Goal: Obtain resource: Download file/media

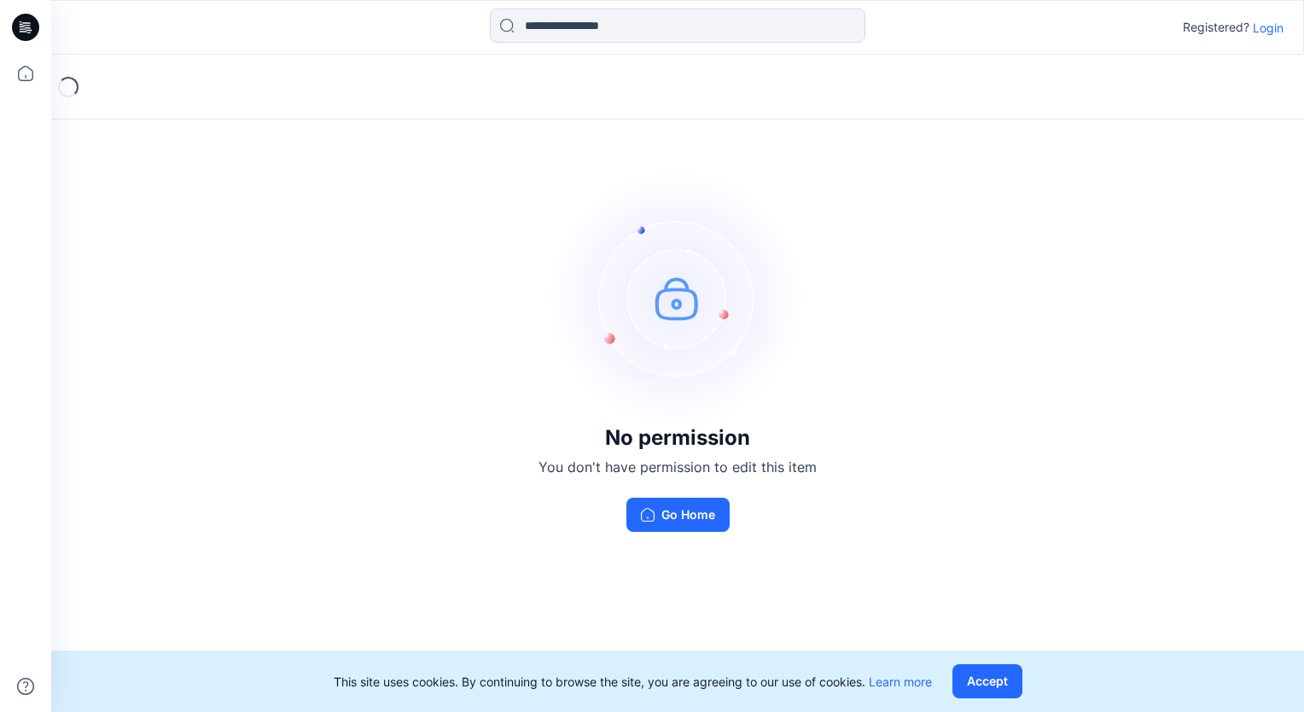
click at [1270, 22] on p "Login" at bounding box center [1268, 28] width 31 height 18
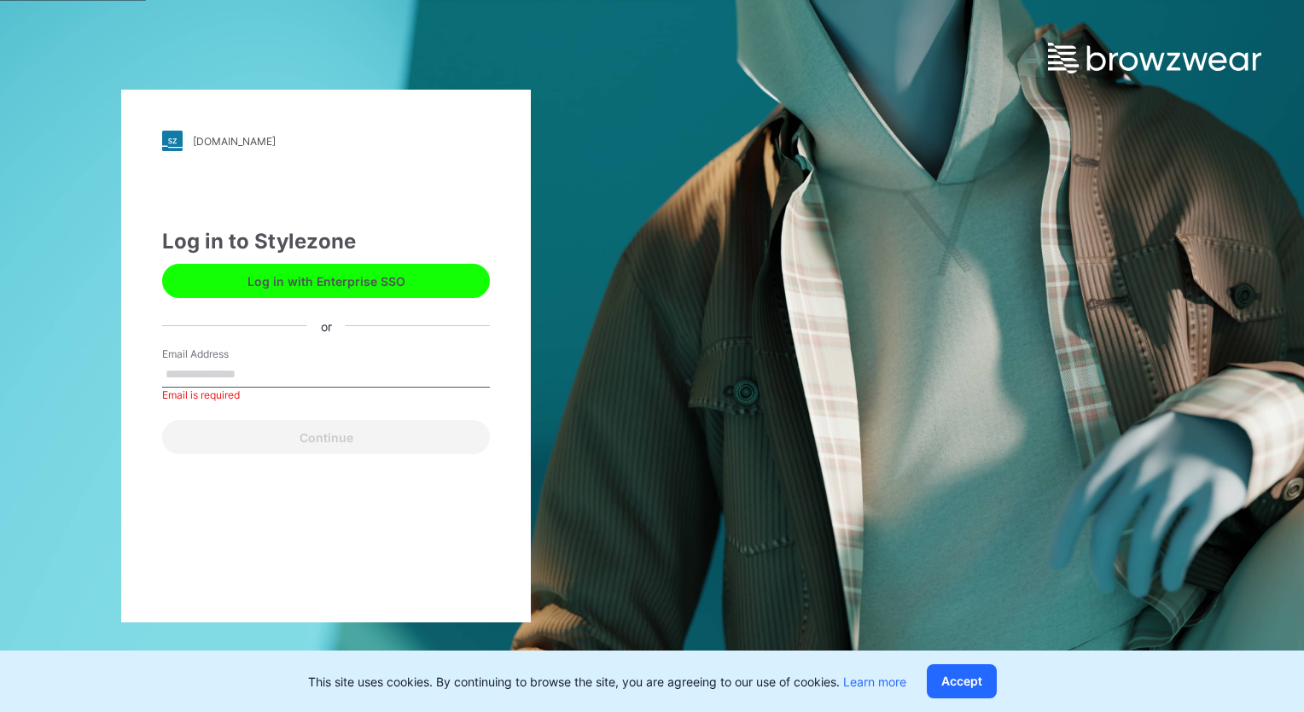
click at [207, 355] on label "Email Address" at bounding box center [221, 354] width 119 height 15
click at [207, 362] on input "Email Address" at bounding box center [326, 375] width 328 height 26
type input "**********"
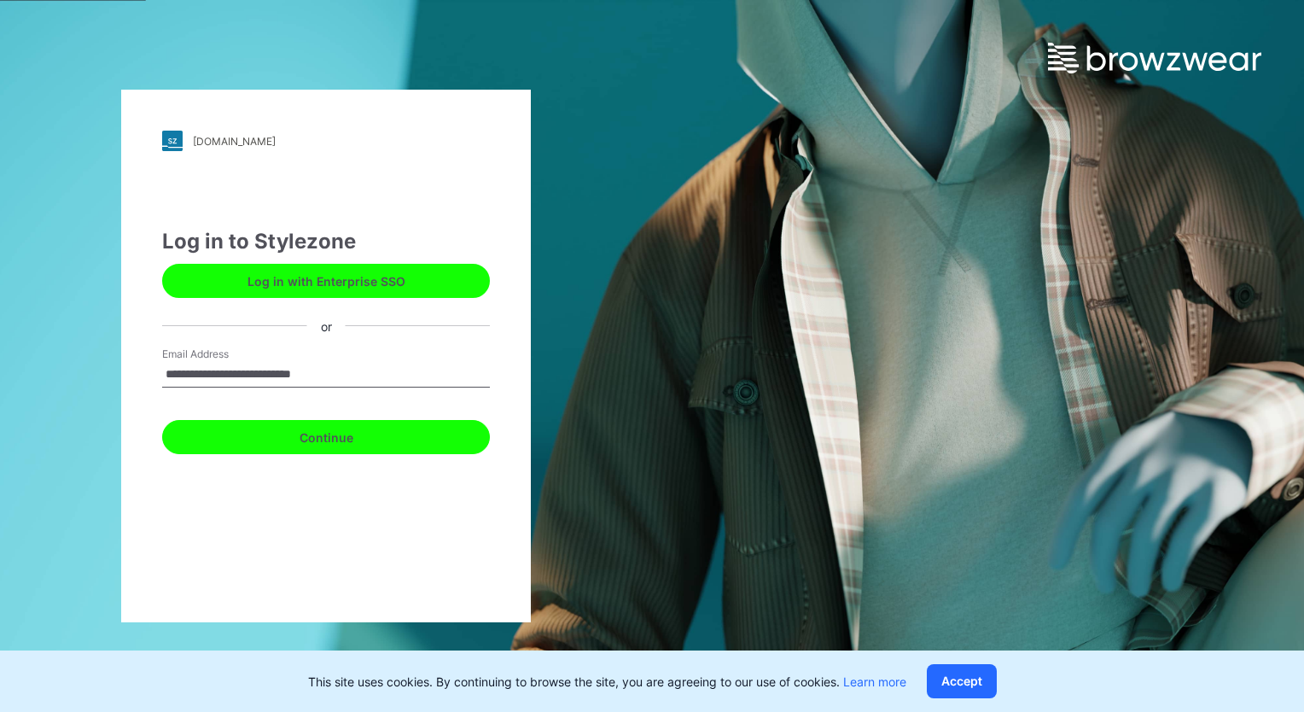
click at [324, 449] on button "Continue" at bounding box center [326, 437] width 328 height 34
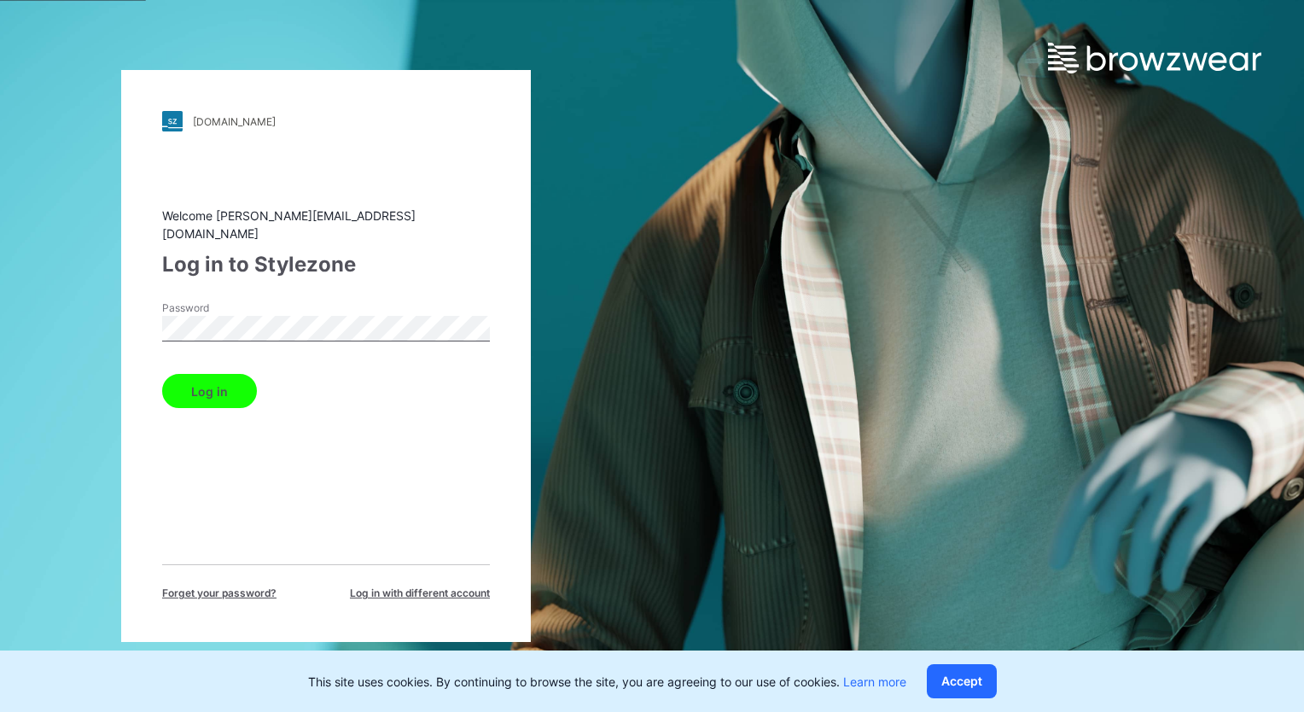
click at [234, 374] on button "Log in" at bounding box center [209, 391] width 95 height 34
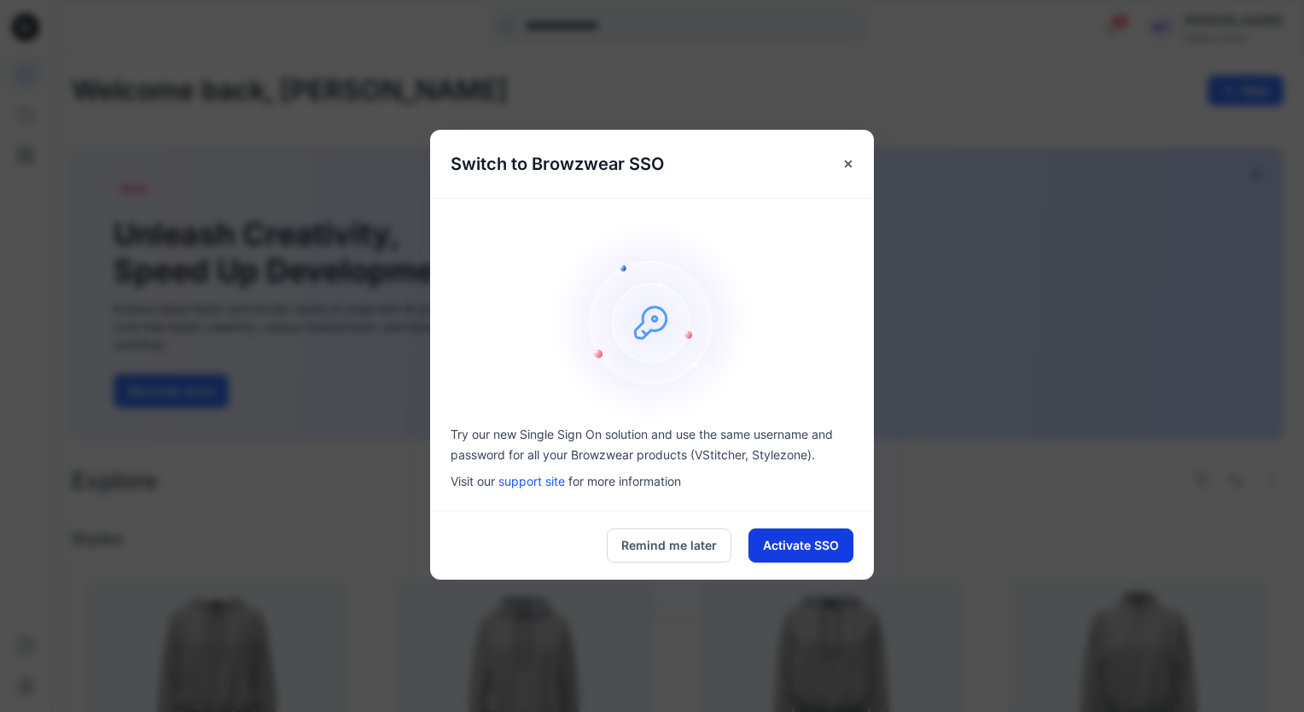
click at [822, 545] on button "Activate SSO" at bounding box center [801, 545] width 105 height 34
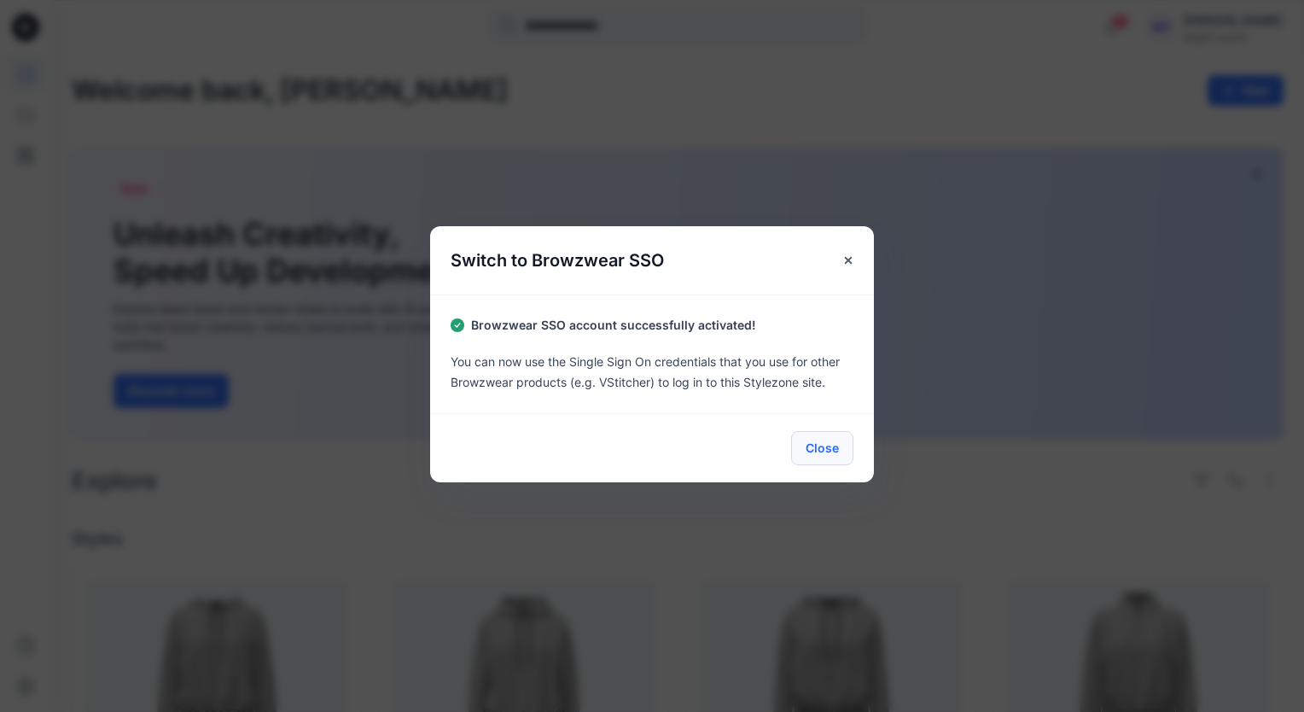
click at [823, 449] on button "Close" at bounding box center [822, 448] width 62 height 34
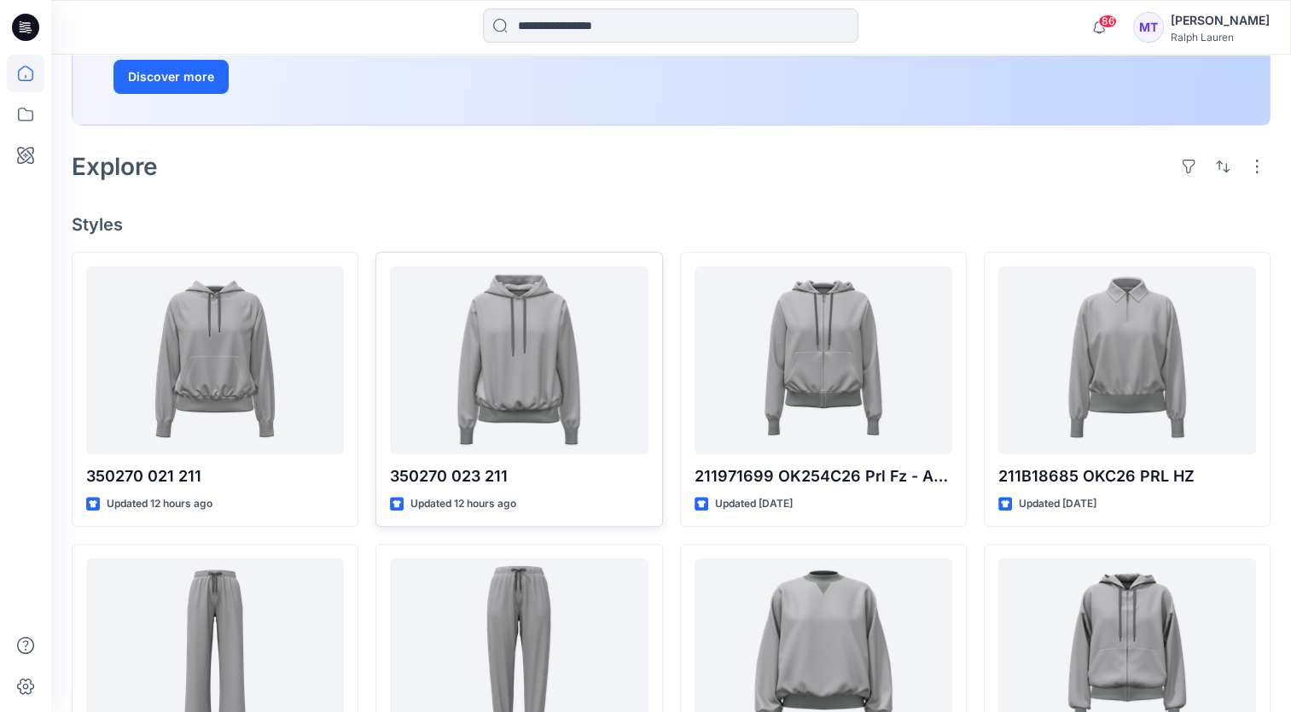
scroll to position [341, 0]
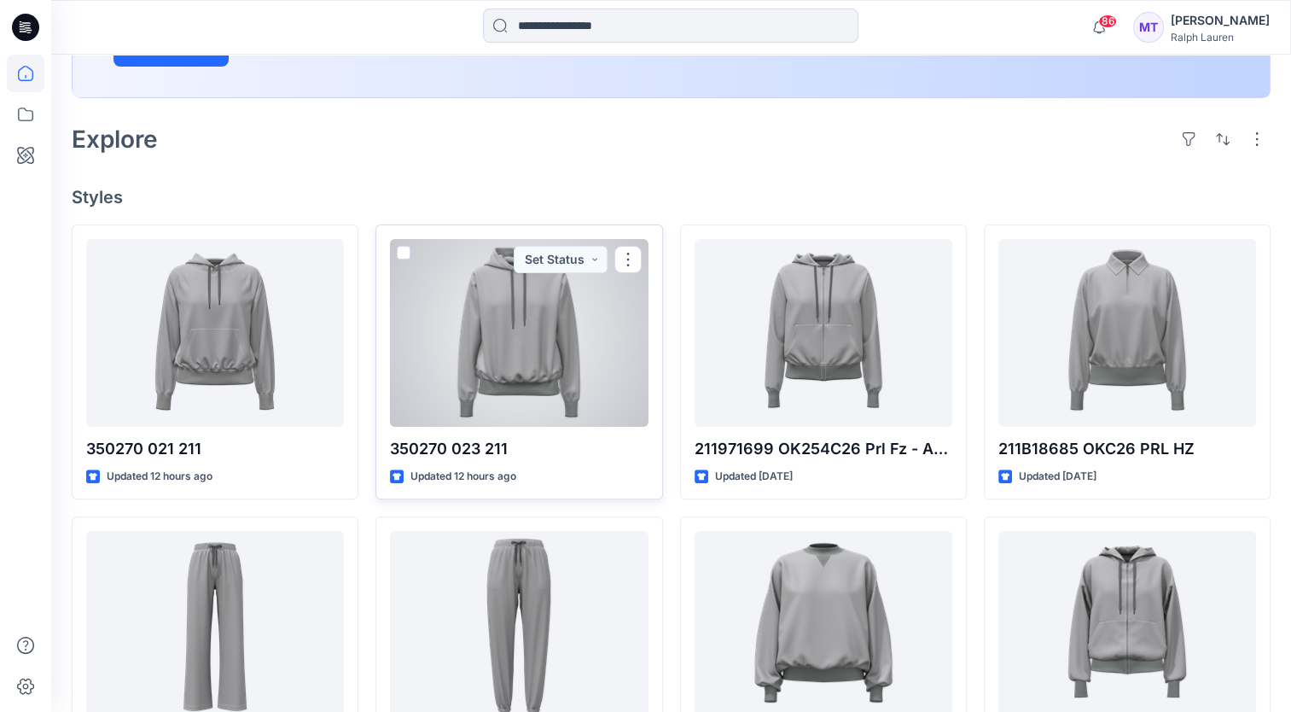
click at [530, 338] on div at bounding box center [519, 333] width 258 height 188
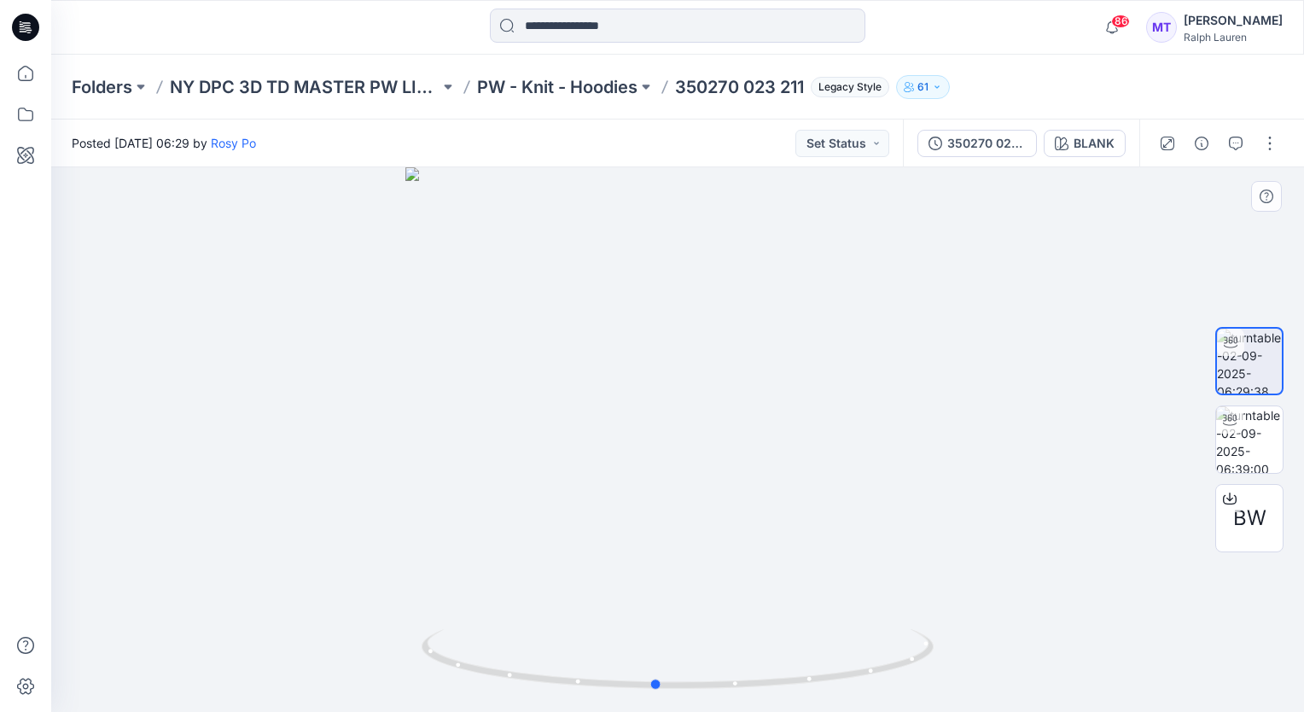
drag, startPoint x: 869, startPoint y: 530, endPoint x: 877, endPoint y: 550, distance: 22.2
click at [847, 531] on div at bounding box center [677, 439] width 1253 height 545
click at [849, 602] on div at bounding box center [677, 439] width 1253 height 545
drag, startPoint x: 877, startPoint y: 585, endPoint x: 859, endPoint y: 427, distance: 158.9
click at [859, 427] on img at bounding box center [678, 330] width 764 height 764
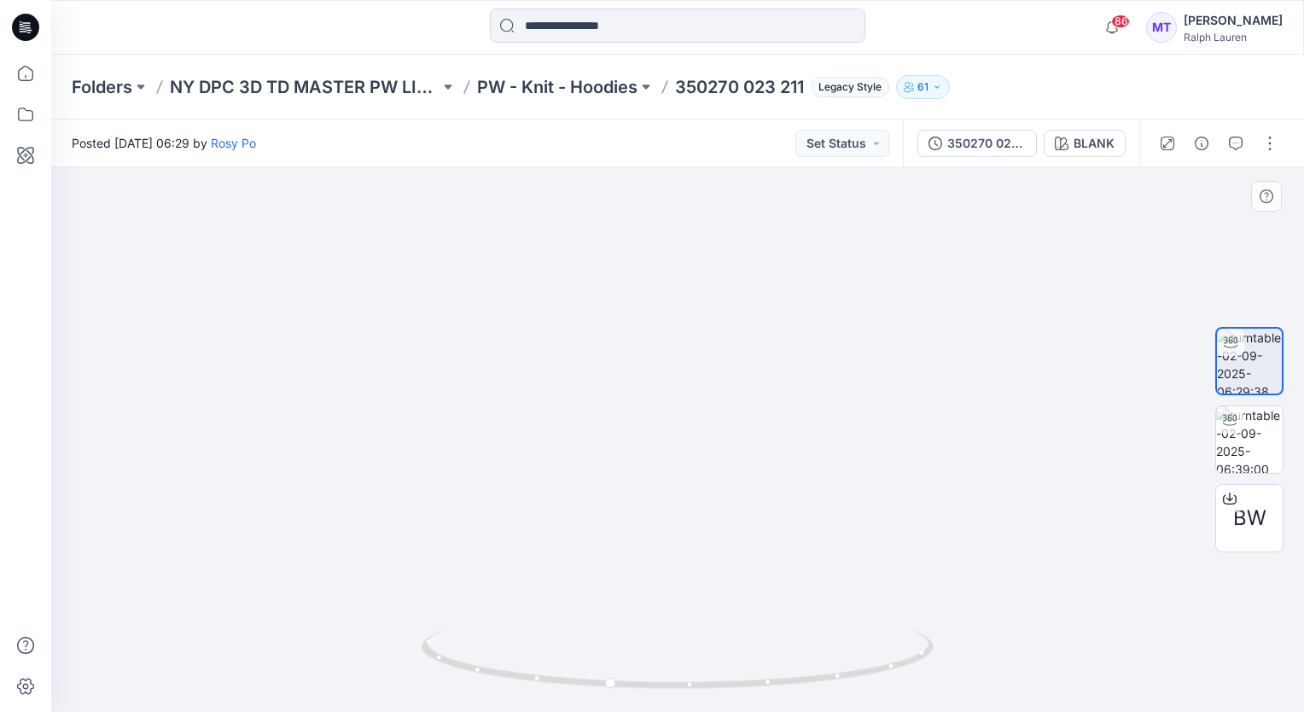
drag, startPoint x: 878, startPoint y: 510, endPoint x: 758, endPoint y: 536, distance: 123.0
click at [758, 536] on img at bounding box center [678, 343] width 764 height 738
drag, startPoint x: 925, startPoint y: 660, endPoint x: 795, endPoint y: 597, distance: 144.7
click at [771, 678] on icon at bounding box center [680, 661] width 516 height 64
drag, startPoint x: 522, startPoint y: 369, endPoint x: 506, endPoint y: 370, distance: 16.2
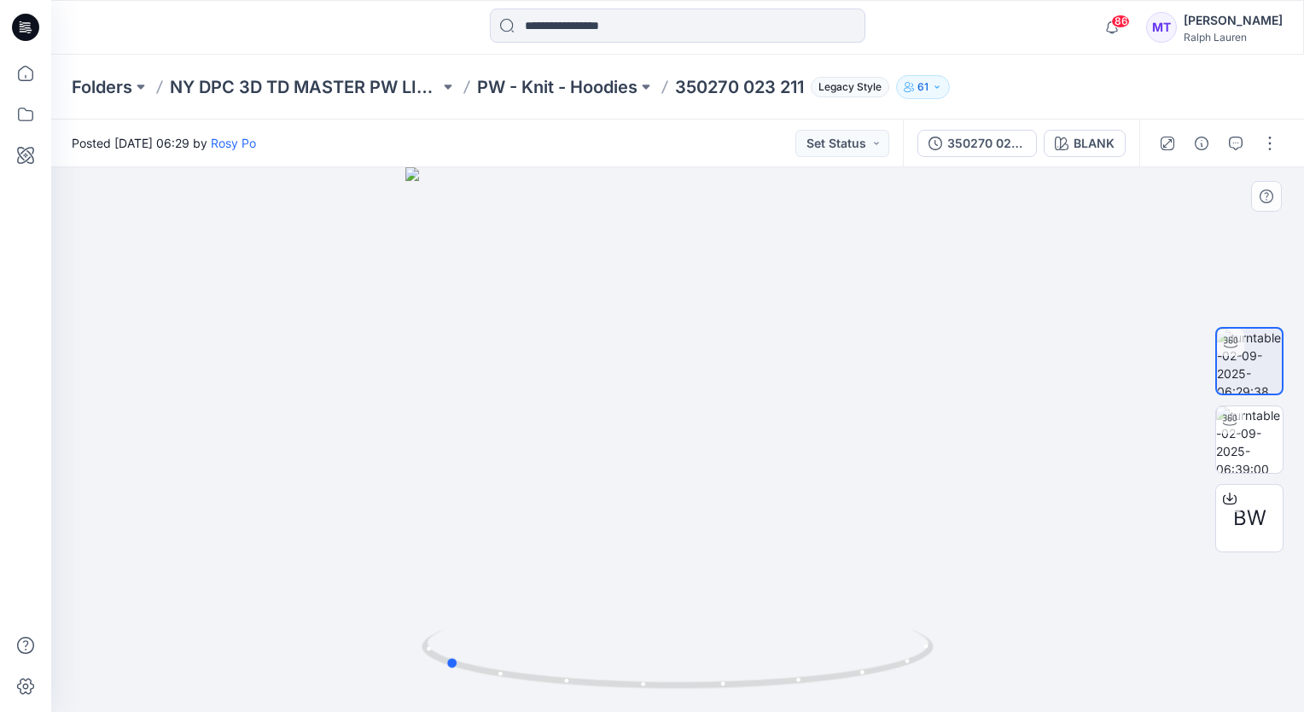
click at [506, 370] on div at bounding box center [677, 439] width 1253 height 545
drag, startPoint x: 476, startPoint y: 277, endPoint x: 448, endPoint y: 287, distance: 29.7
click at [448, 287] on div at bounding box center [677, 439] width 1253 height 545
drag, startPoint x: 440, startPoint y: 300, endPoint x: 432, endPoint y: 301, distance: 8.6
click at [432, 301] on div at bounding box center [677, 439] width 1253 height 545
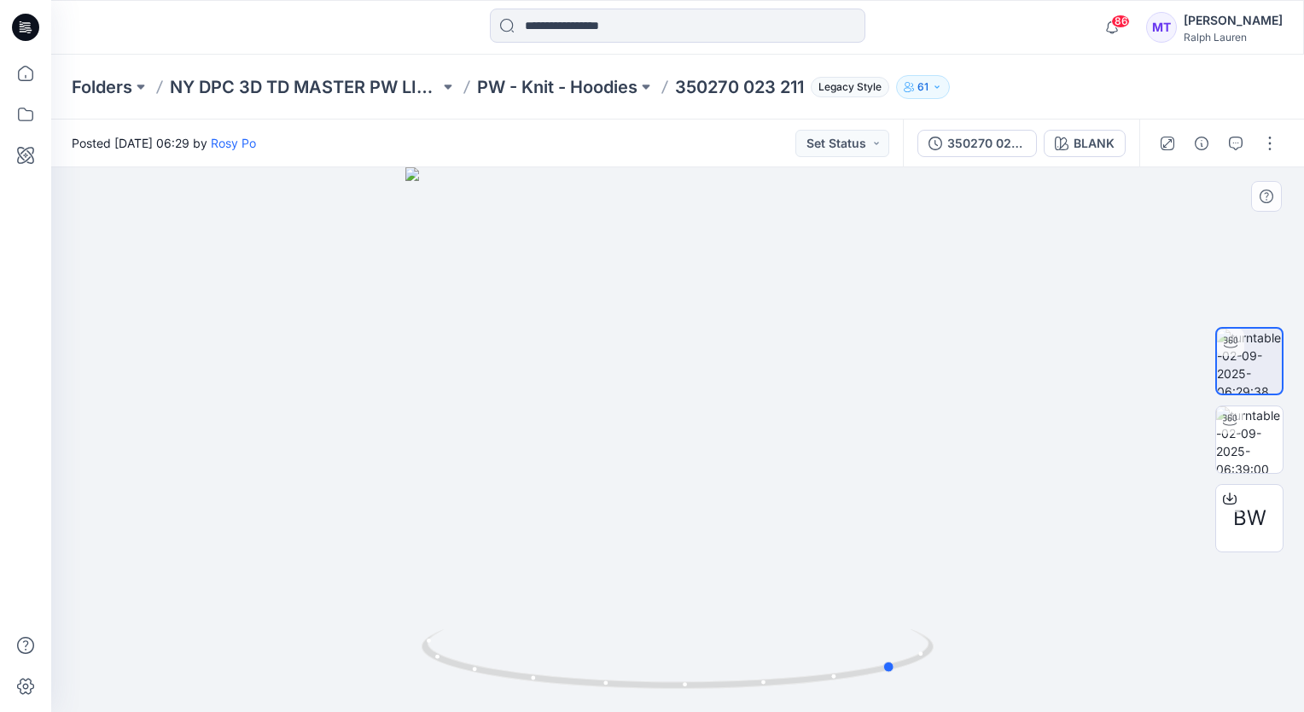
click at [828, 258] on div at bounding box center [677, 439] width 1253 height 545
drag, startPoint x: 505, startPoint y: 324, endPoint x: 568, endPoint y: 295, distance: 69.5
click at [523, 317] on div at bounding box center [677, 439] width 1253 height 545
drag, startPoint x: 428, startPoint y: 655, endPoint x: 486, endPoint y: 658, distance: 59.0
click at [486, 658] on icon at bounding box center [680, 661] width 516 height 64
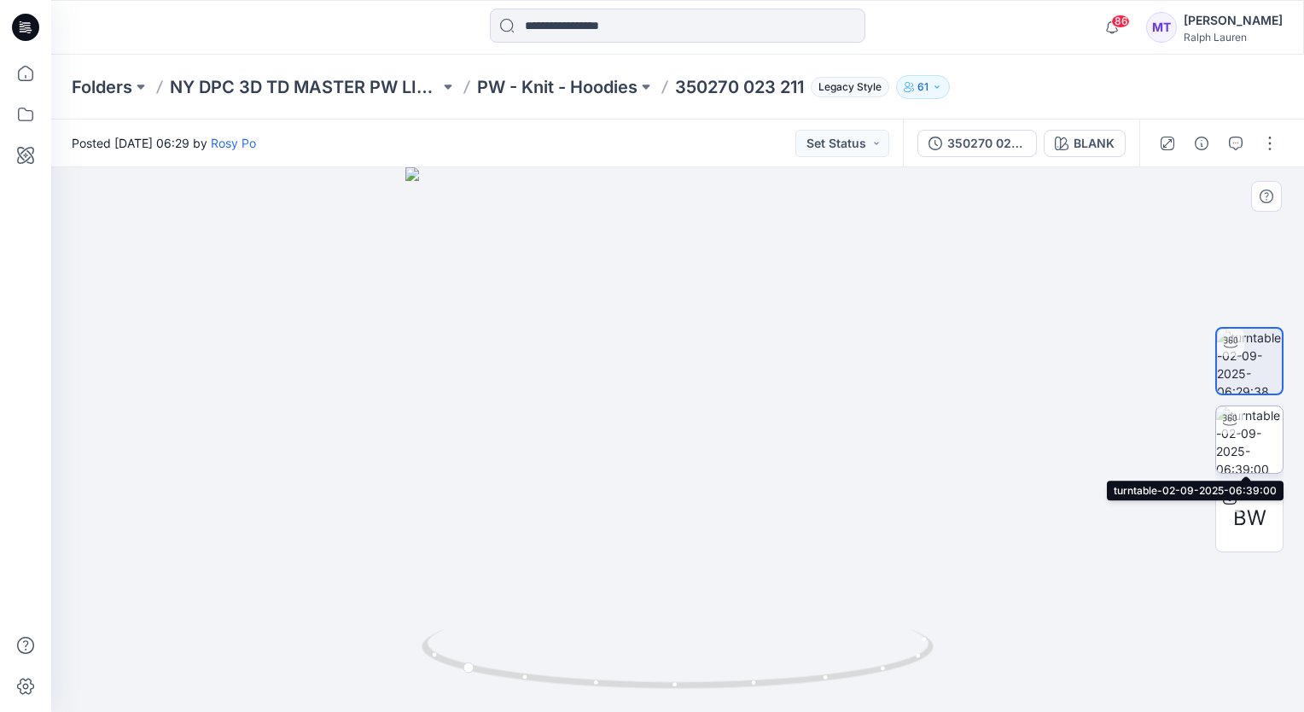
click at [1256, 451] on img at bounding box center [1249, 439] width 67 height 67
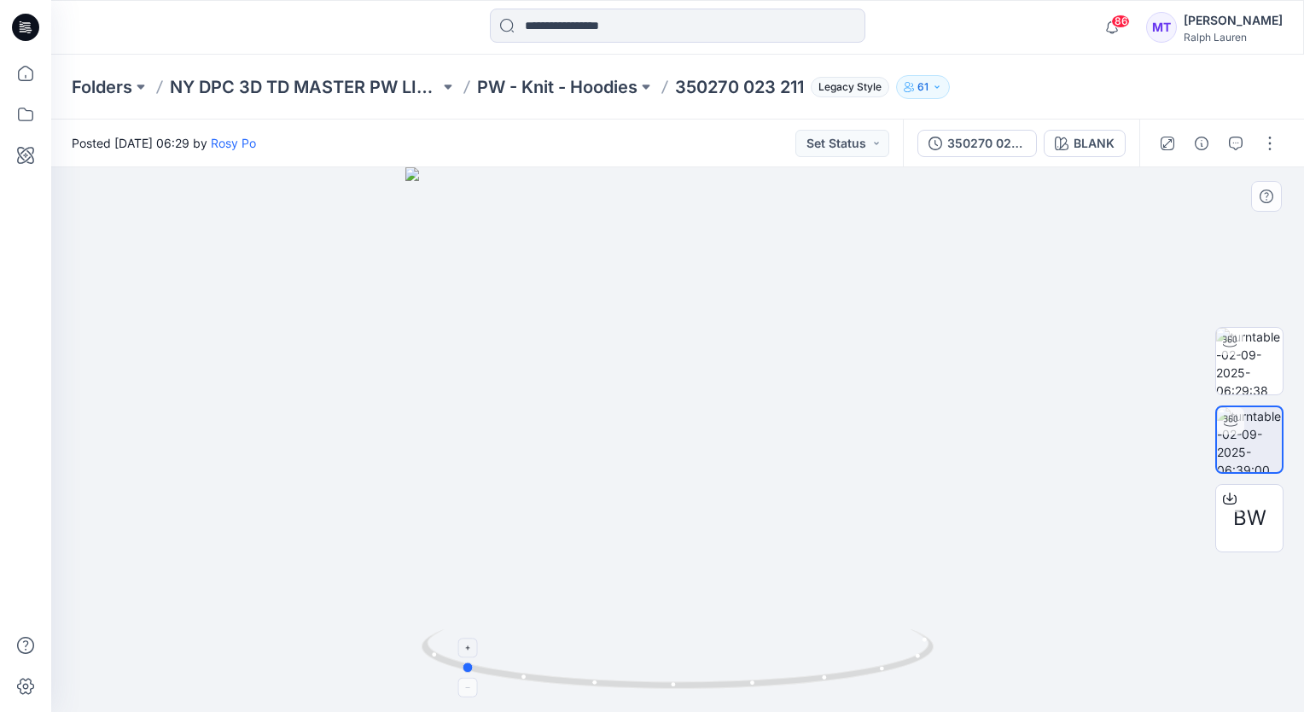
drag, startPoint x: 925, startPoint y: 655, endPoint x: 708, endPoint y: 664, distance: 217.0
click at [708, 664] on icon at bounding box center [680, 661] width 516 height 64
drag, startPoint x: 737, startPoint y: 263, endPoint x: 724, endPoint y: 409, distance: 146.5
click at [724, 409] on img at bounding box center [678, 439] width 724 height 545
drag, startPoint x: 770, startPoint y: 387, endPoint x: 648, endPoint y: 449, distance: 136.6
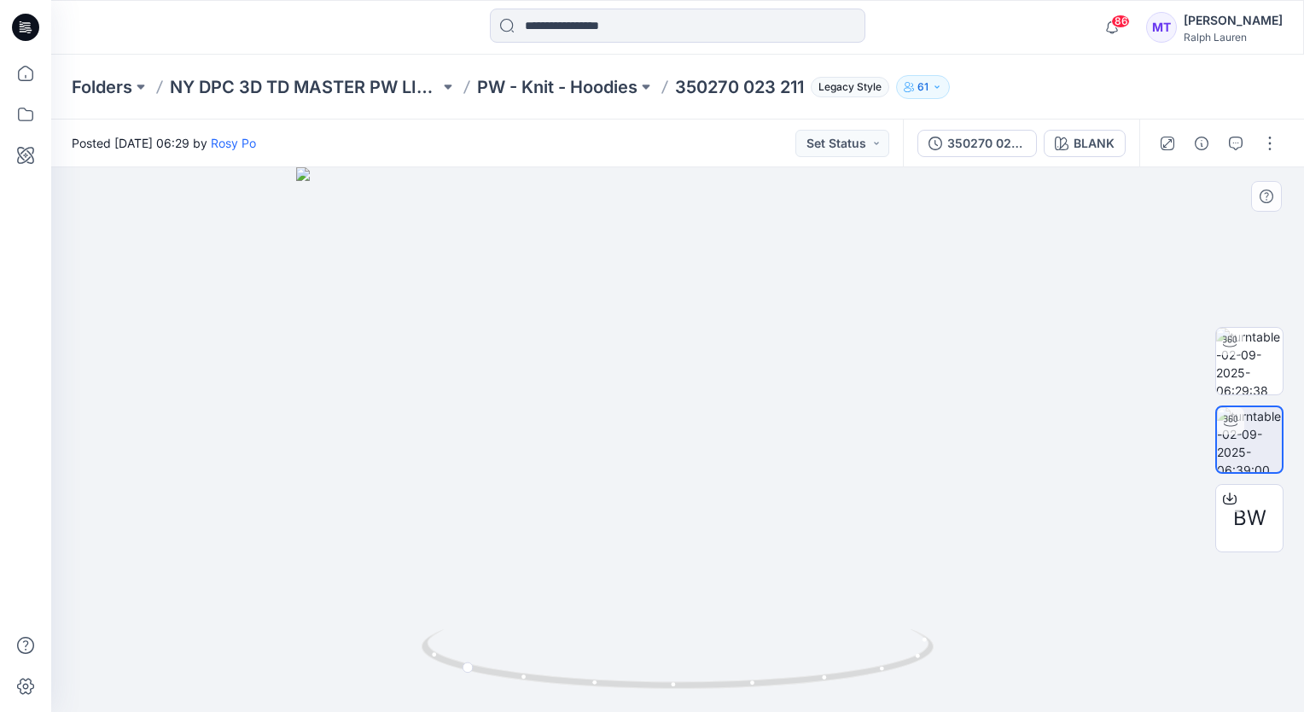
click at [648, 449] on img at bounding box center [678, 439] width 764 height 545
drag, startPoint x: 778, startPoint y: 553, endPoint x: 687, endPoint y: 497, distance: 106.6
click at [690, 565] on img at bounding box center [678, 439] width 764 height 545
drag, startPoint x: 501, startPoint y: 357, endPoint x: 509, endPoint y: 335, distance: 23.5
click at [509, 335] on img at bounding box center [678, 420] width 764 height 584
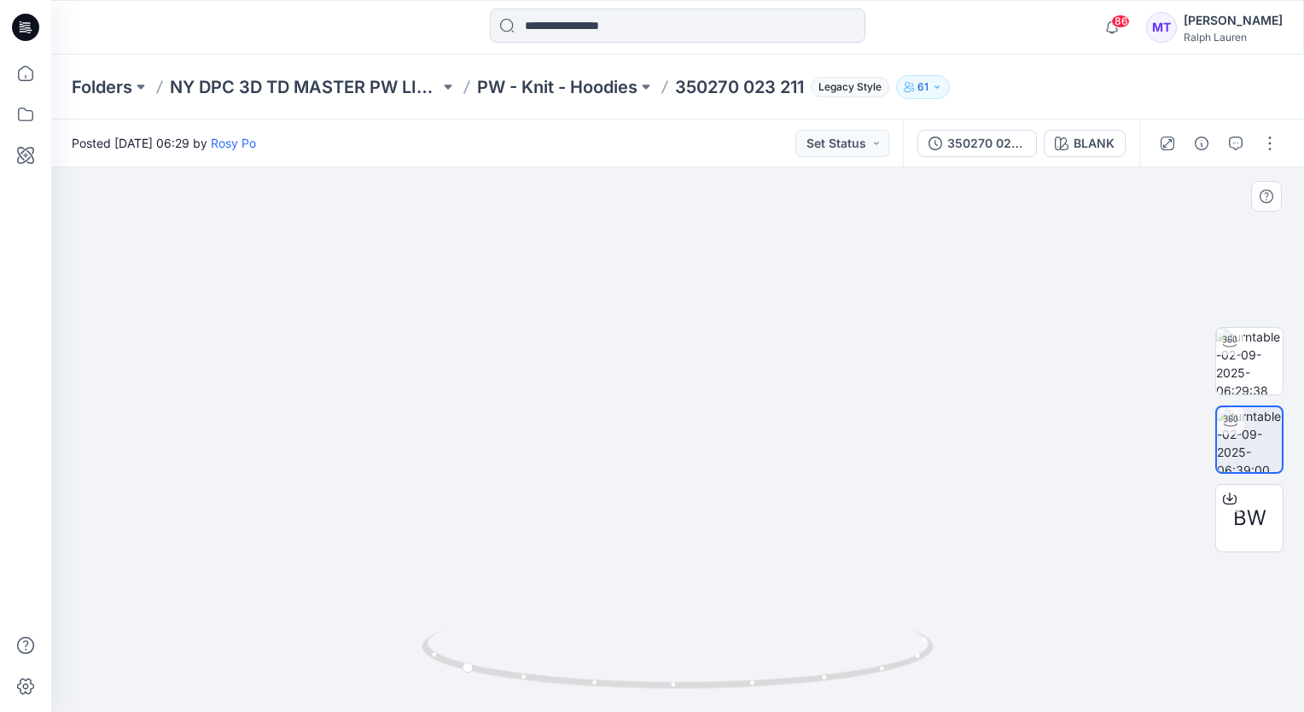
drag, startPoint x: 502, startPoint y: 305, endPoint x: 454, endPoint y: 301, distance: 47.9
click at [454, 301] on img at bounding box center [678, 415] width 764 height 592
drag, startPoint x: 541, startPoint y: 545, endPoint x: 483, endPoint y: 603, distance: 82.1
click at [484, 613] on img at bounding box center [678, 439] width 764 height 545
drag, startPoint x: 903, startPoint y: 573, endPoint x: 949, endPoint y: 504, distance: 83.1
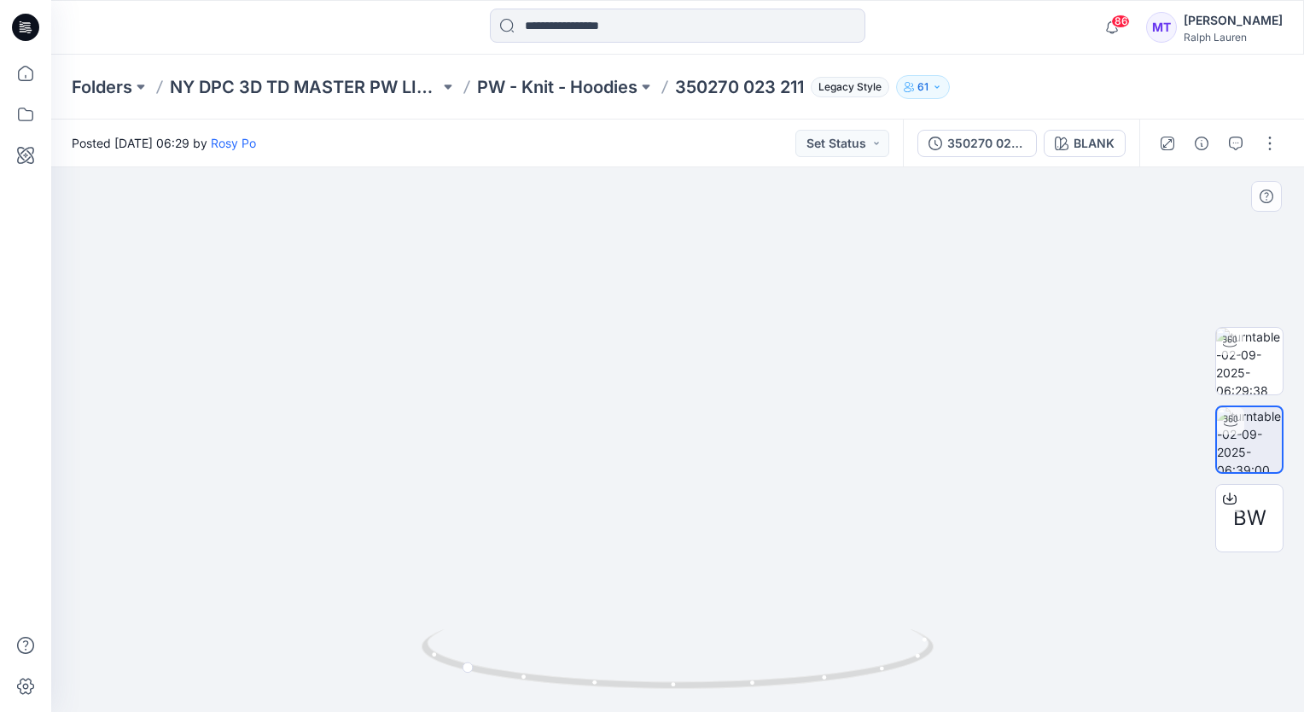
click at [949, 504] on img at bounding box center [678, 396] width 764 height 631
click at [1241, 510] on span "BW" at bounding box center [1249, 518] width 33 height 31
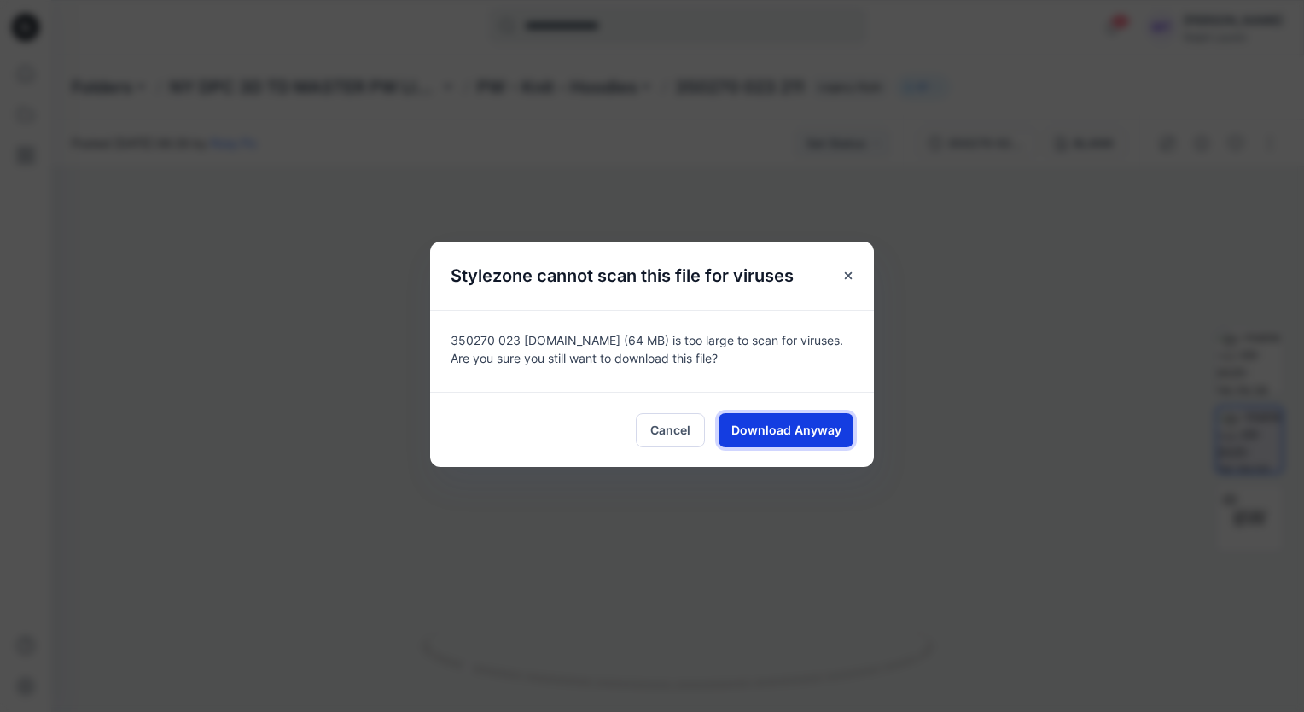
click at [813, 426] on span "Download Anyway" at bounding box center [786, 430] width 110 height 18
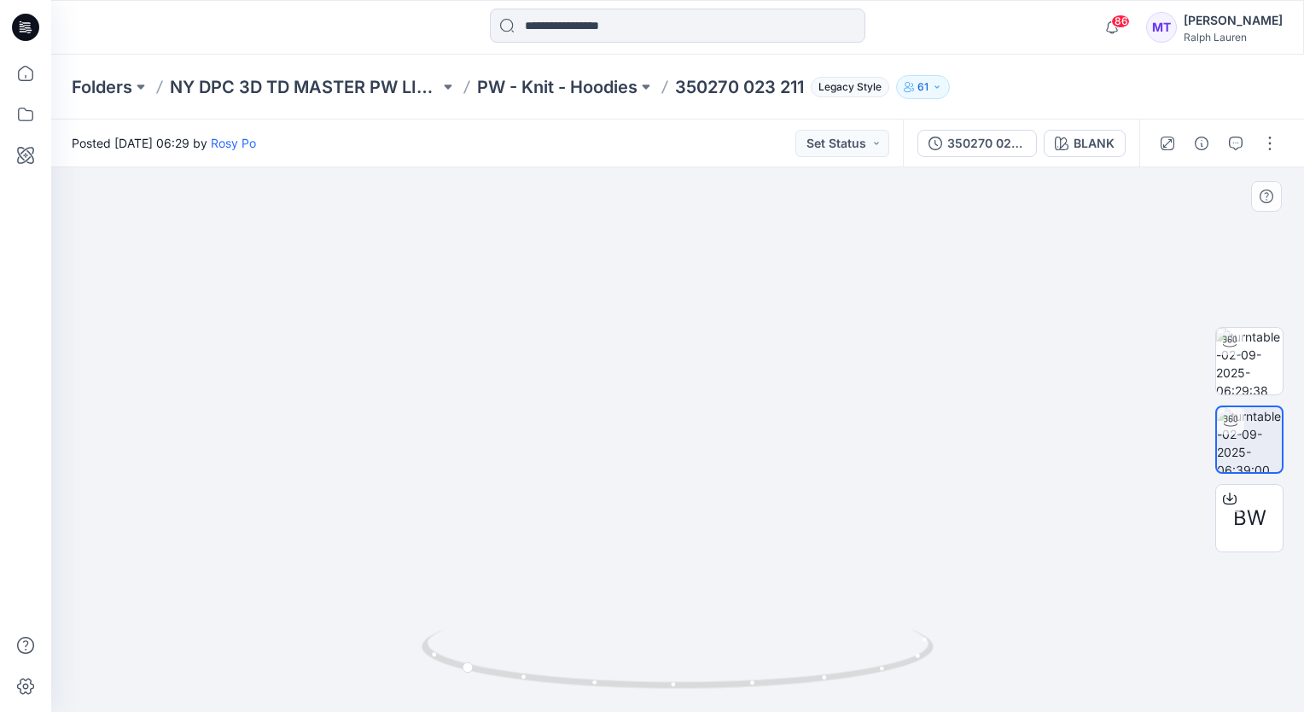
drag, startPoint x: 505, startPoint y: 333, endPoint x: 435, endPoint y: 423, distance: 114.4
click at [435, 423] on img at bounding box center [677, 421] width 728 height 583
drag, startPoint x: 433, startPoint y: 540, endPoint x: 894, endPoint y: 703, distance: 489.7
click at [418, 541] on img at bounding box center [678, 438] width 674 height 548
click at [894, 668] on icon at bounding box center [680, 661] width 516 height 64
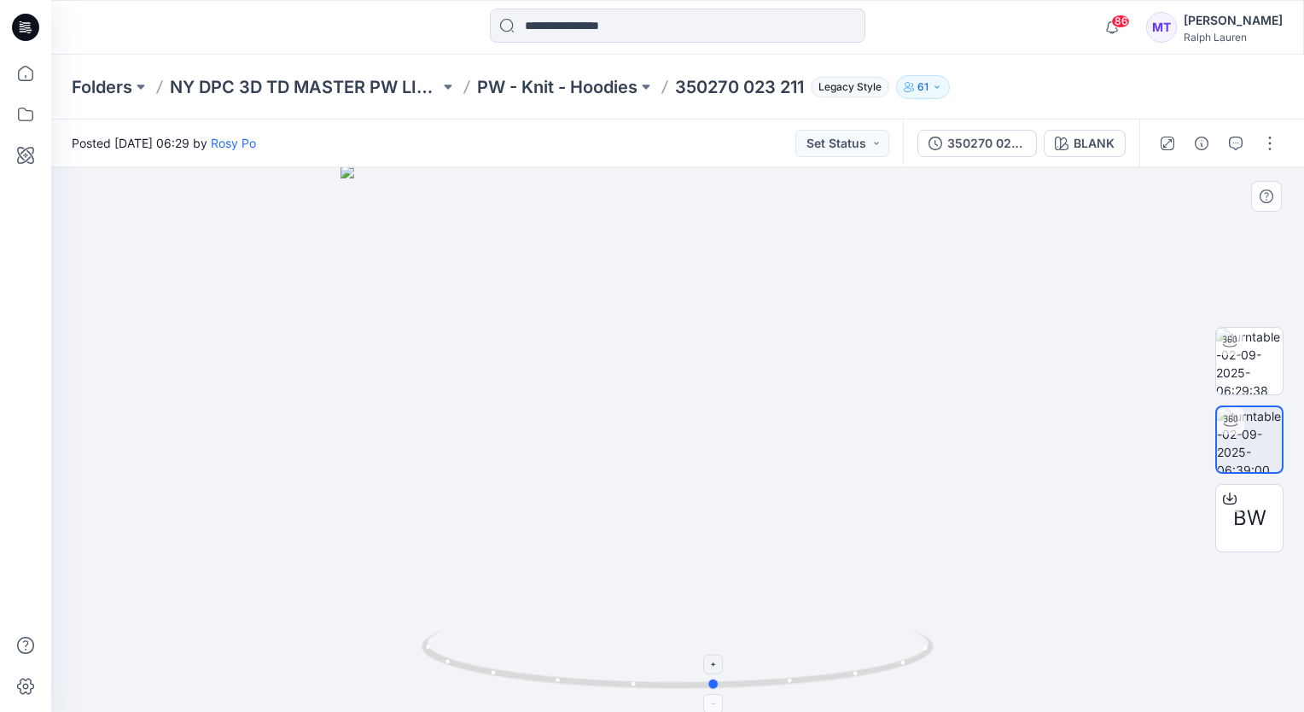
drag, startPoint x: 894, startPoint y: 668, endPoint x: 637, endPoint y: 684, distance: 258.3
click at [637, 684] on icon at bounding box center [680, 661] width 516 height 64
click at [715, 82] on p "350270 023 211" at bounding box center [739, 87] width 129 height 24
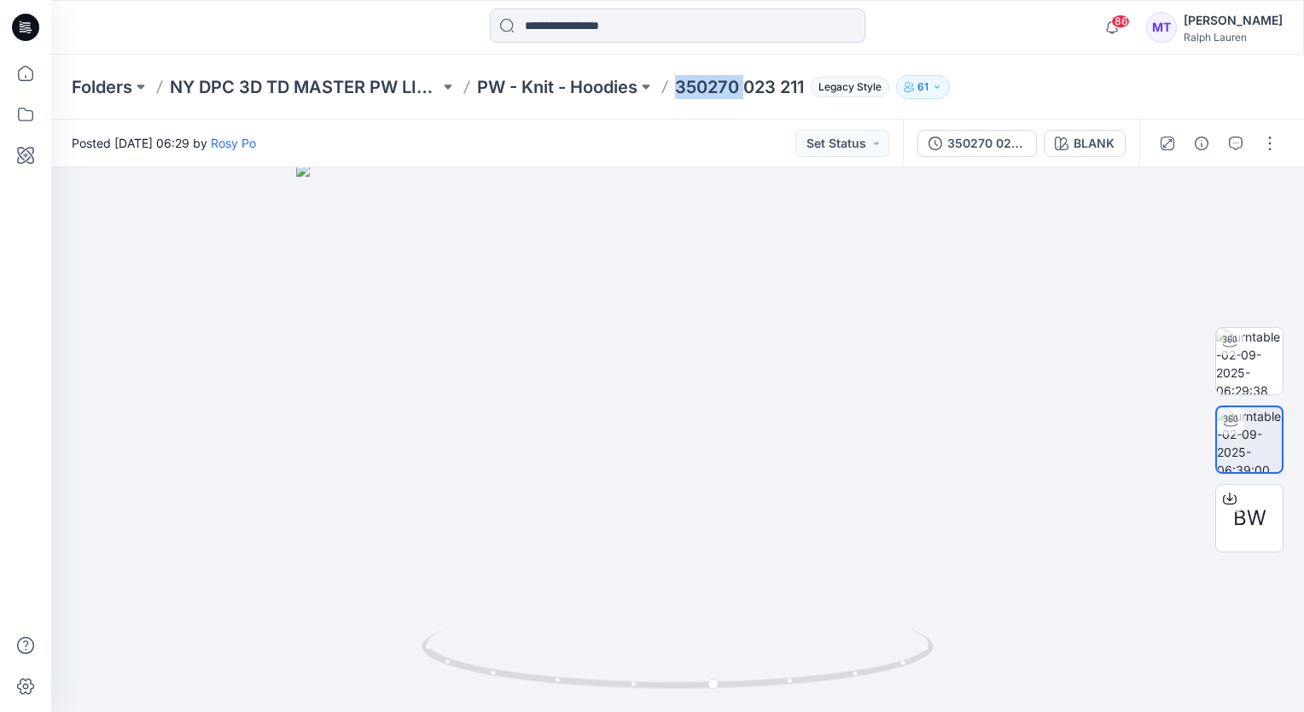
click at [715, 82] on p "350270 023 211" at bounding box center [739, 87] width 129 height 24
click at [1257, 521] on span "BW" at bounding box center [1249, 518] width 33 height 31
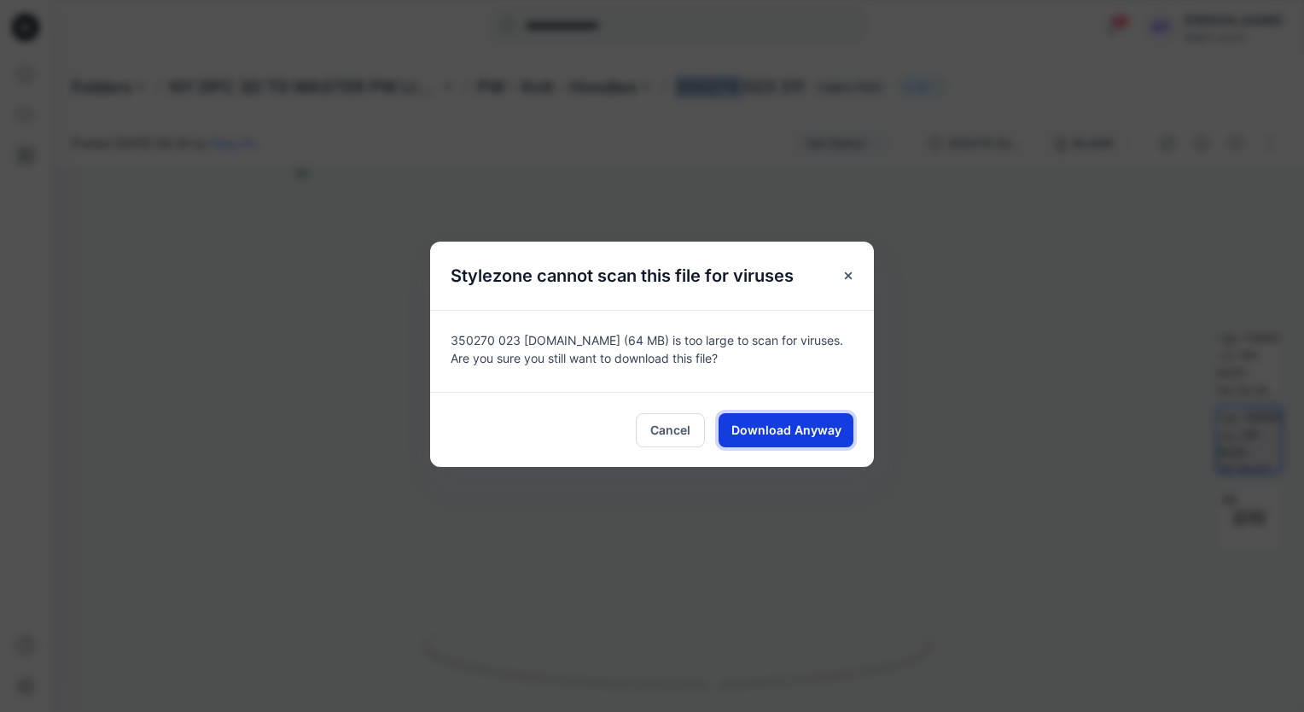
click at [820, 434] on span "Download Anyway" at bounding box center [786, 430] width 110 height 18
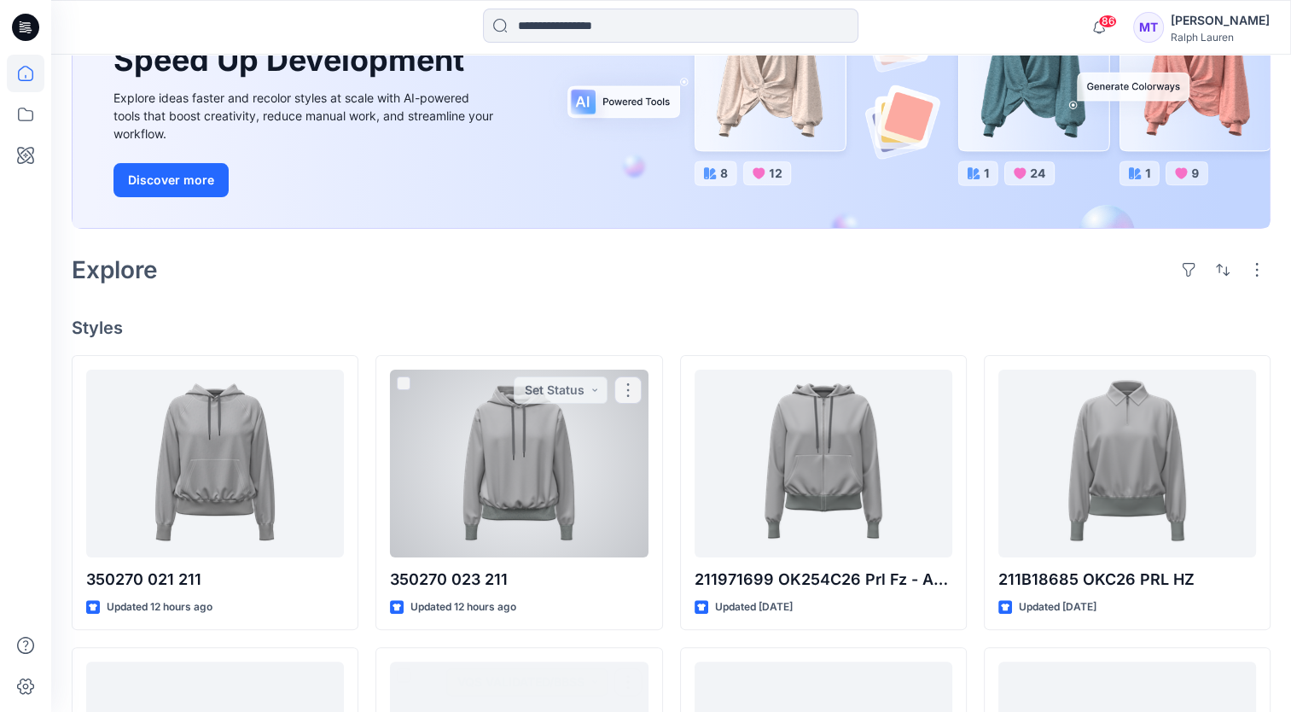
scroll to position [111, 0]
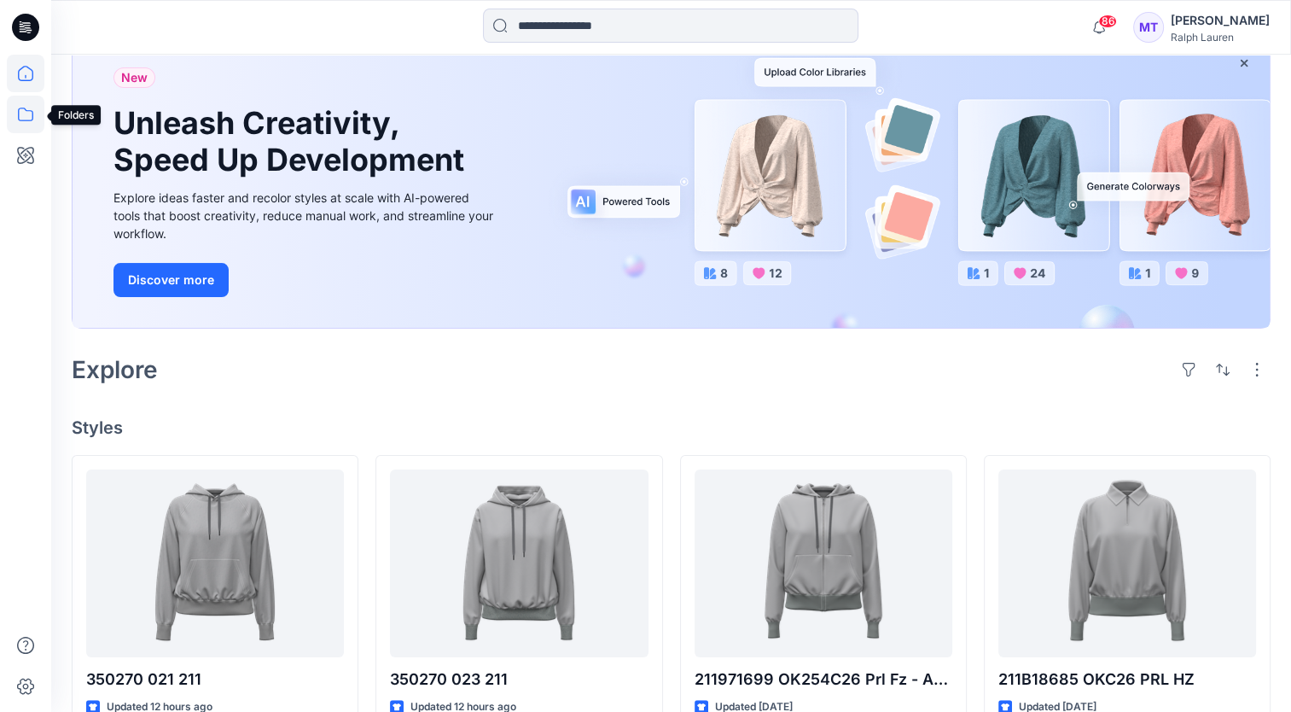
click at [19, 121] on icon at bounding box center [26, 115] width 38 height 38
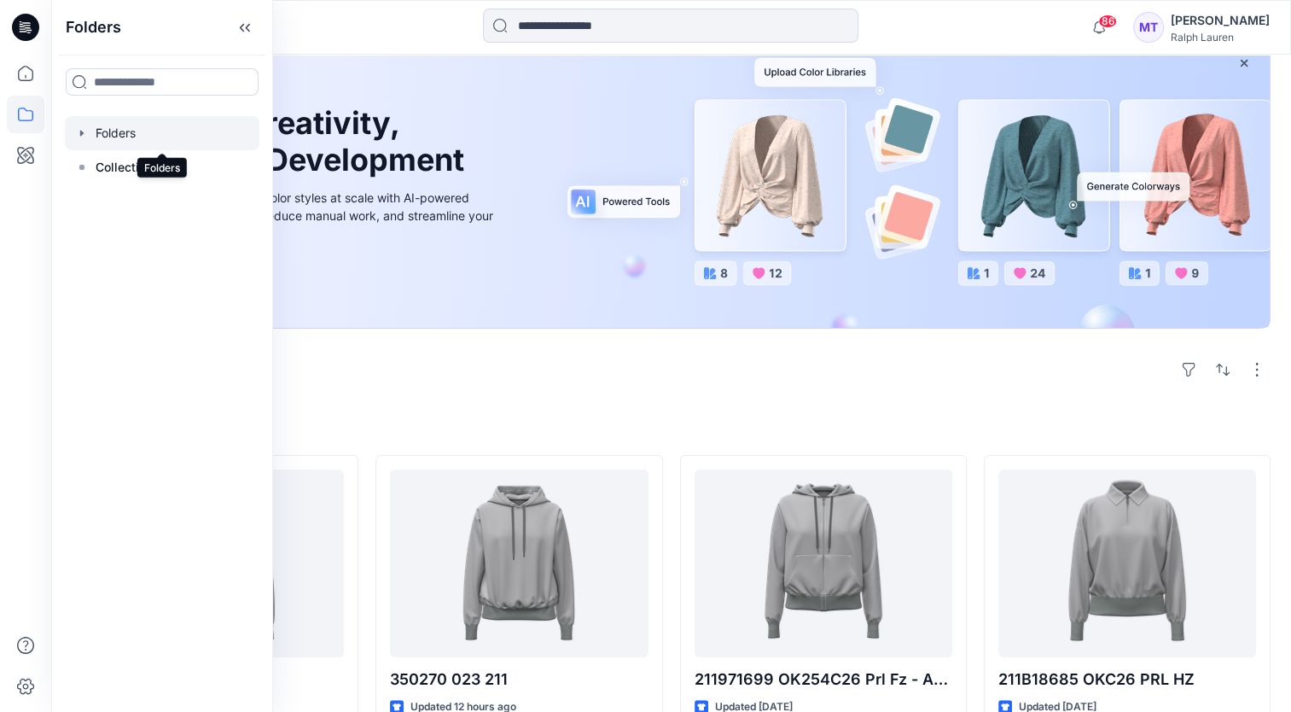
click at [147, 131] on div at bounding box center [162, 133] width 195 height 34
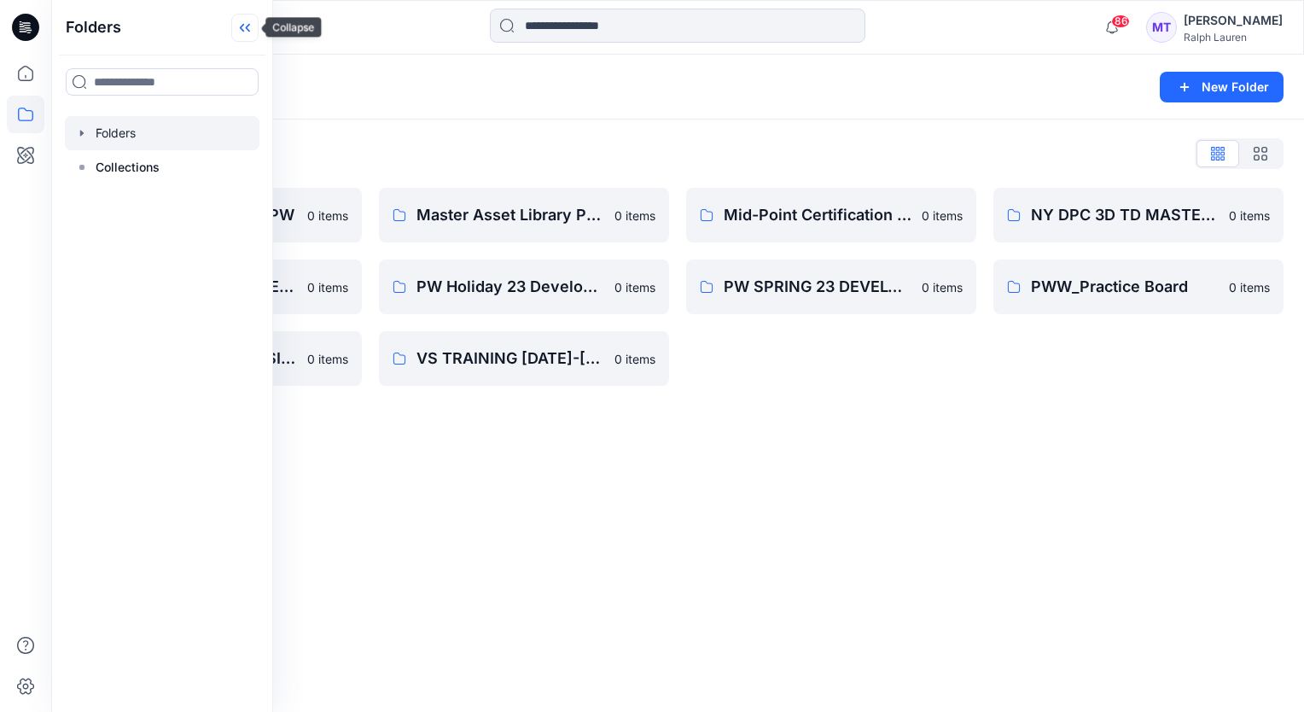
click at [239, 19] on icon at bounding box center [244, 28] width 27 height 28
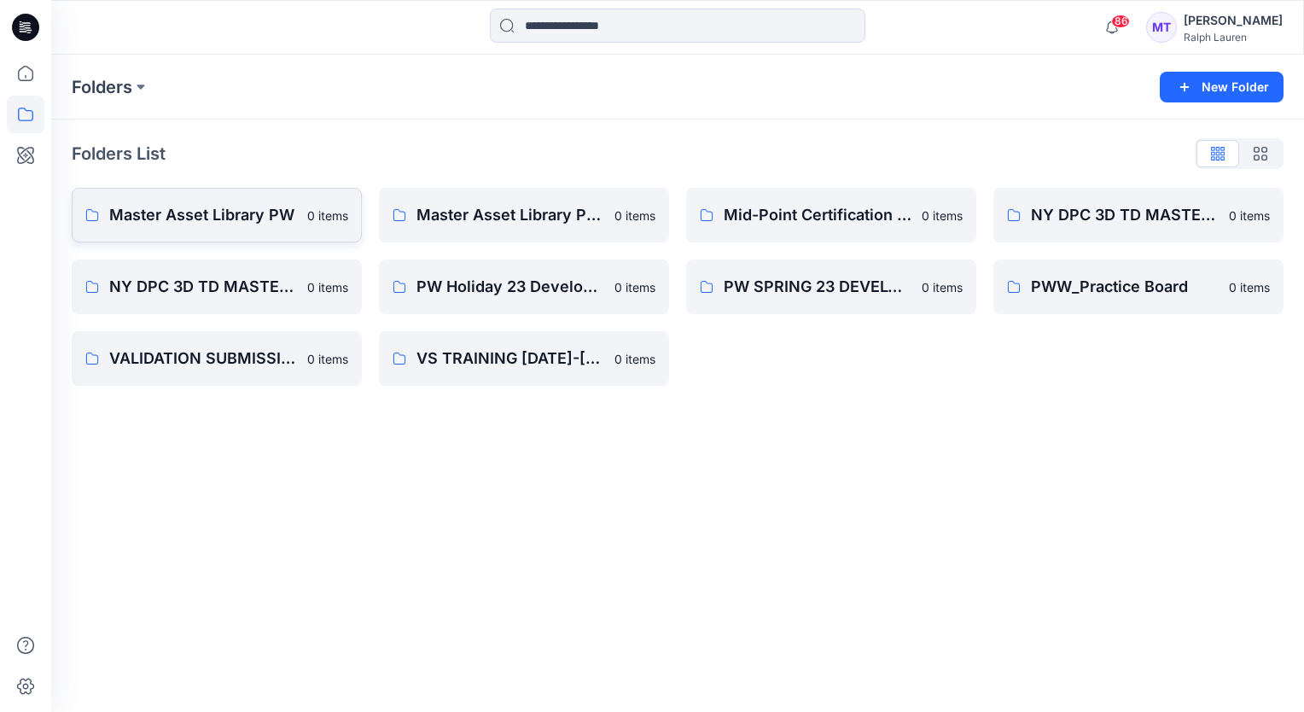
click at [262, 219] on p "Master Asset Library PW" at bounding box center [203, 215] width 188 height 24
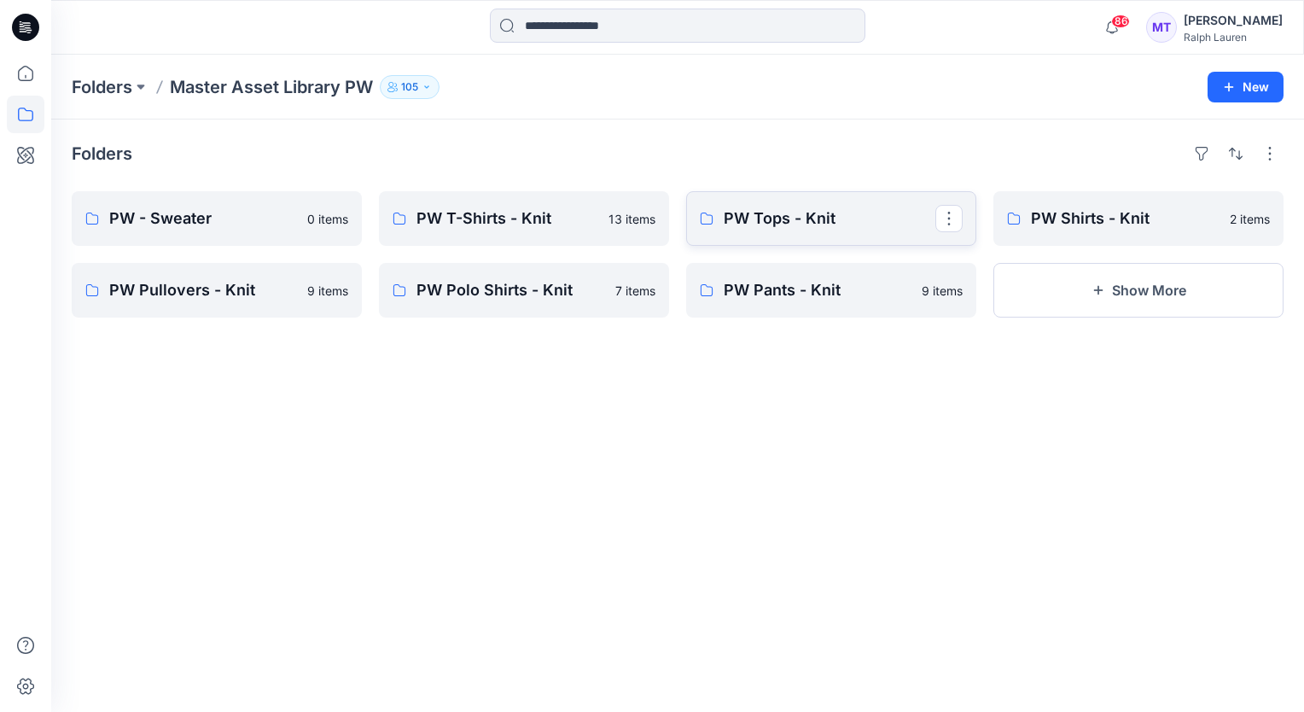
click at [835, 214] on p "PW Tops - Knit" at bounding box center [830, 219] width 212 height 24
click at [166, 294] on p "PW Pullovers - Knit" at bounding box center [215, 290] width 212 height 24
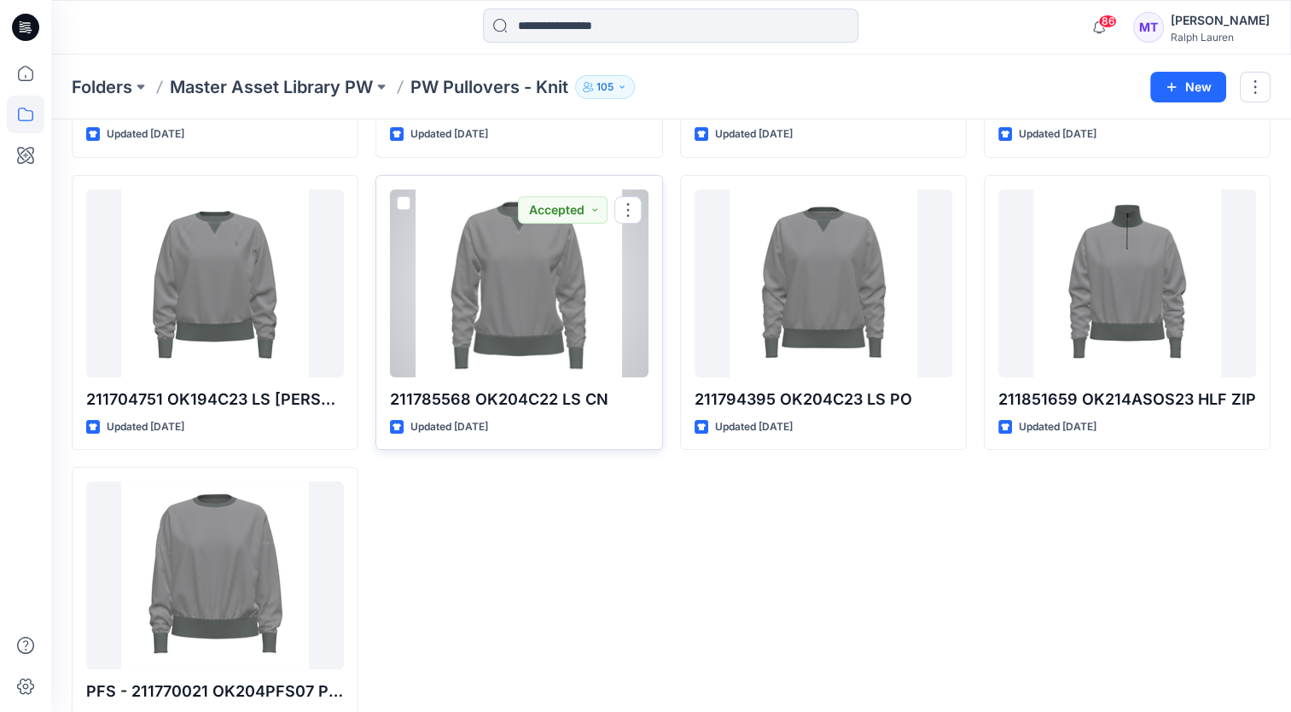
scroll to position [341, 0]
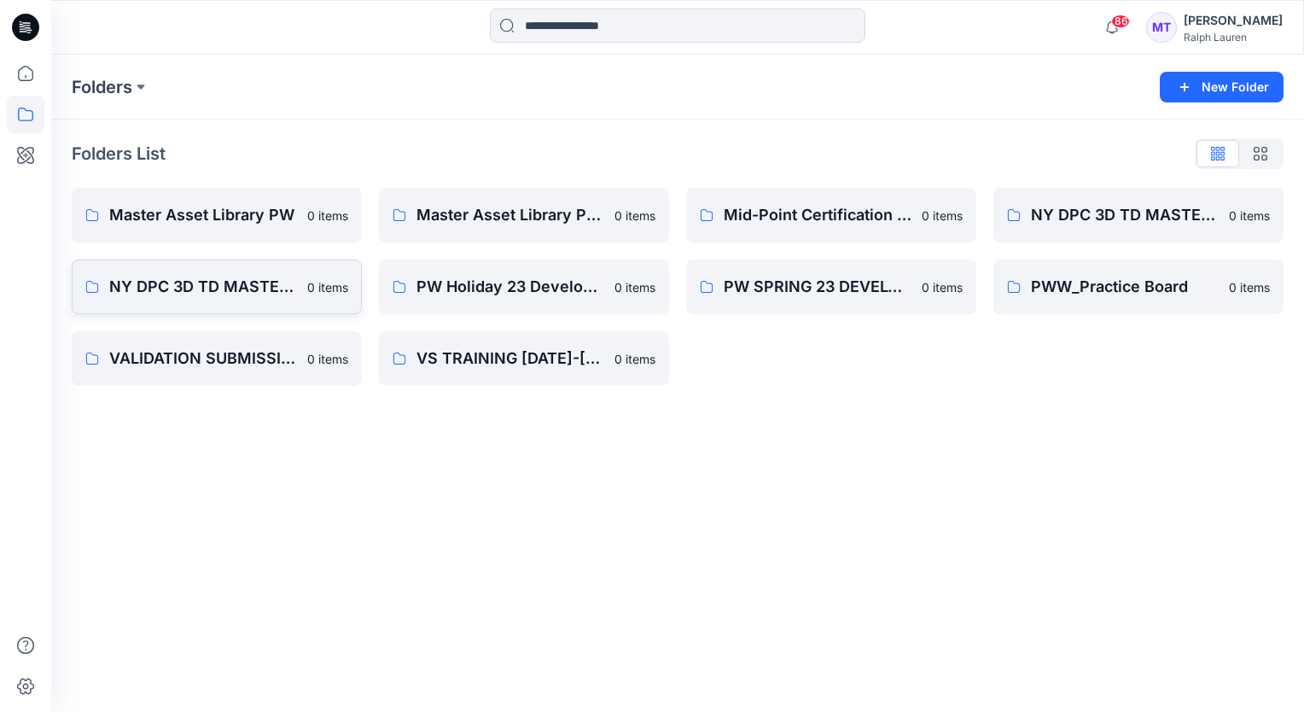
click at [160, 281] on p "NY DPC 3D TD MASTER PW LIBRARY" at bounding box center [203, 287] width 188 height 24
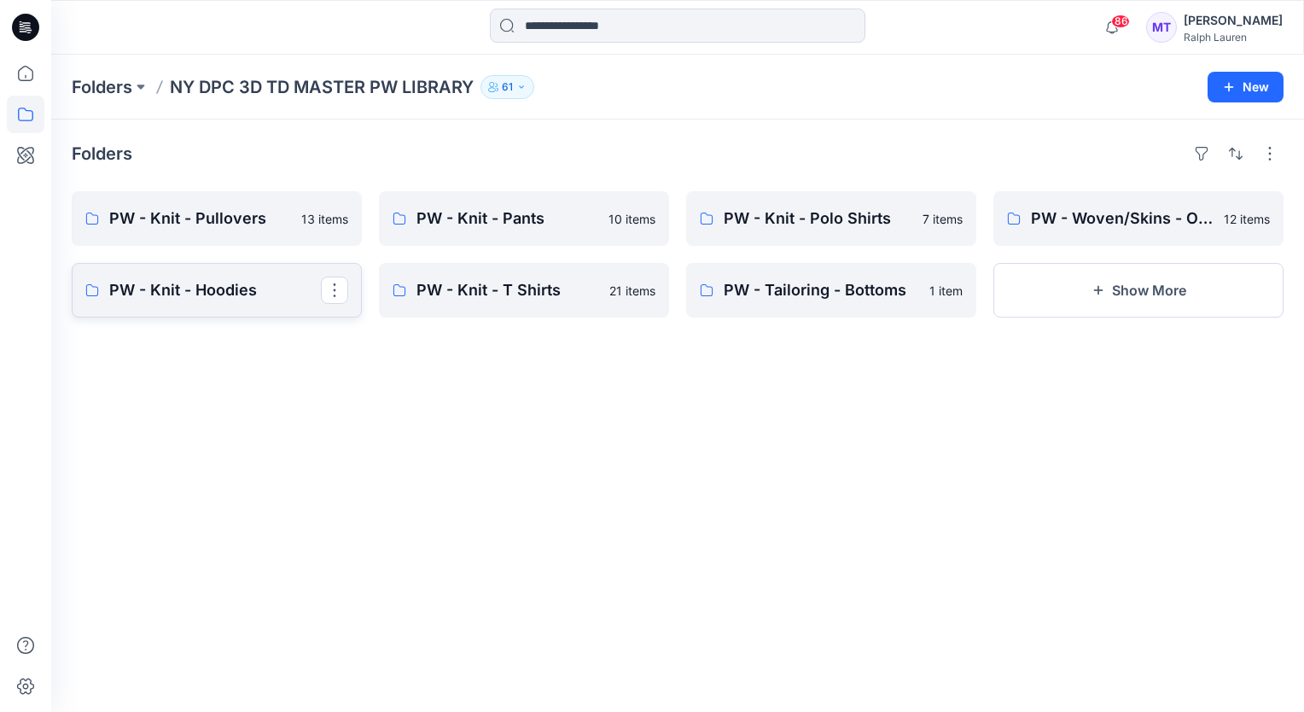
click at [209, 278] on p "PW - Knit - Hoodies" at bounding box center [215, 290] width 212 height 24
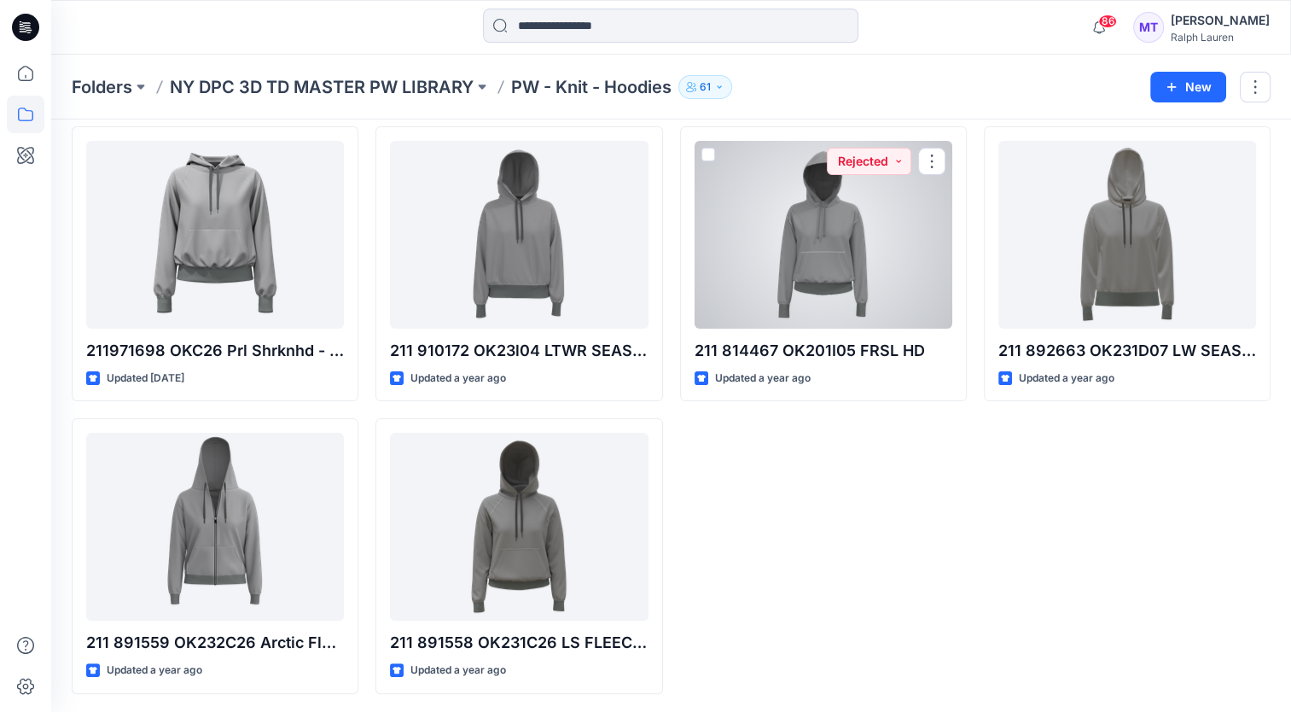
scroll to position [358, 0]
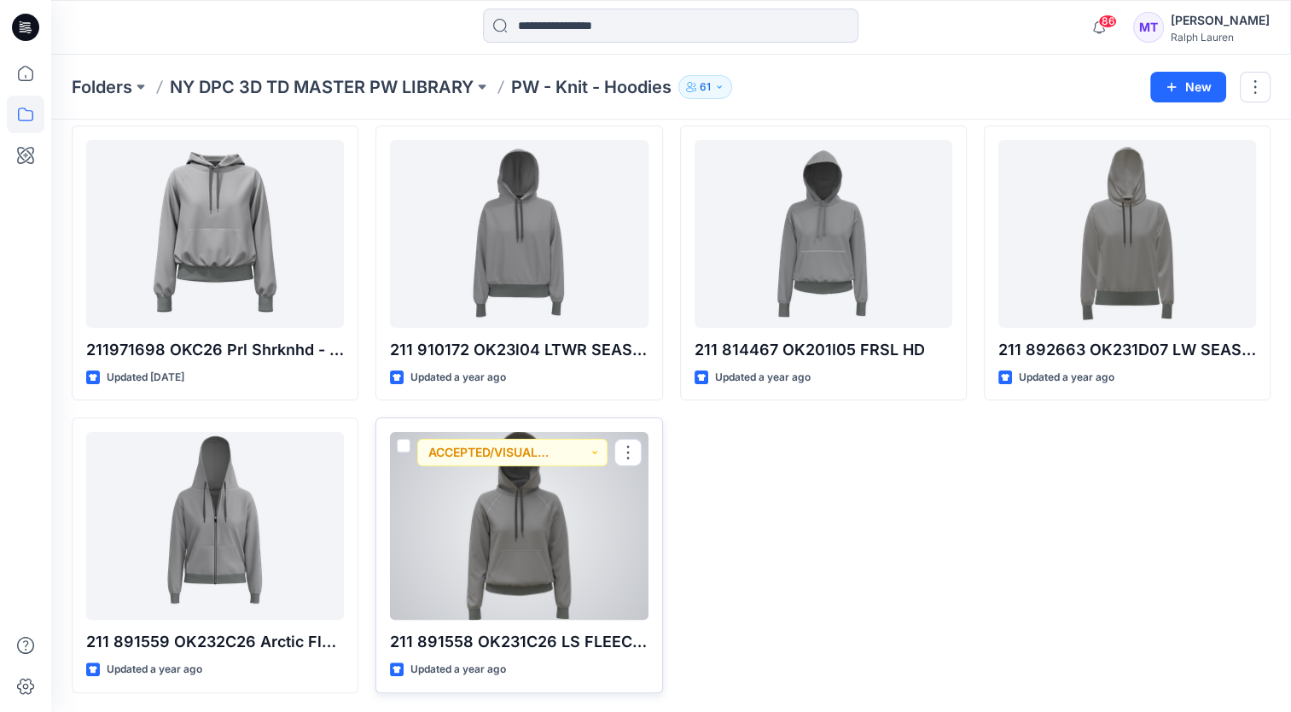
click at [572, 504] on div at bounding box center [519, 526] width 258 height 188
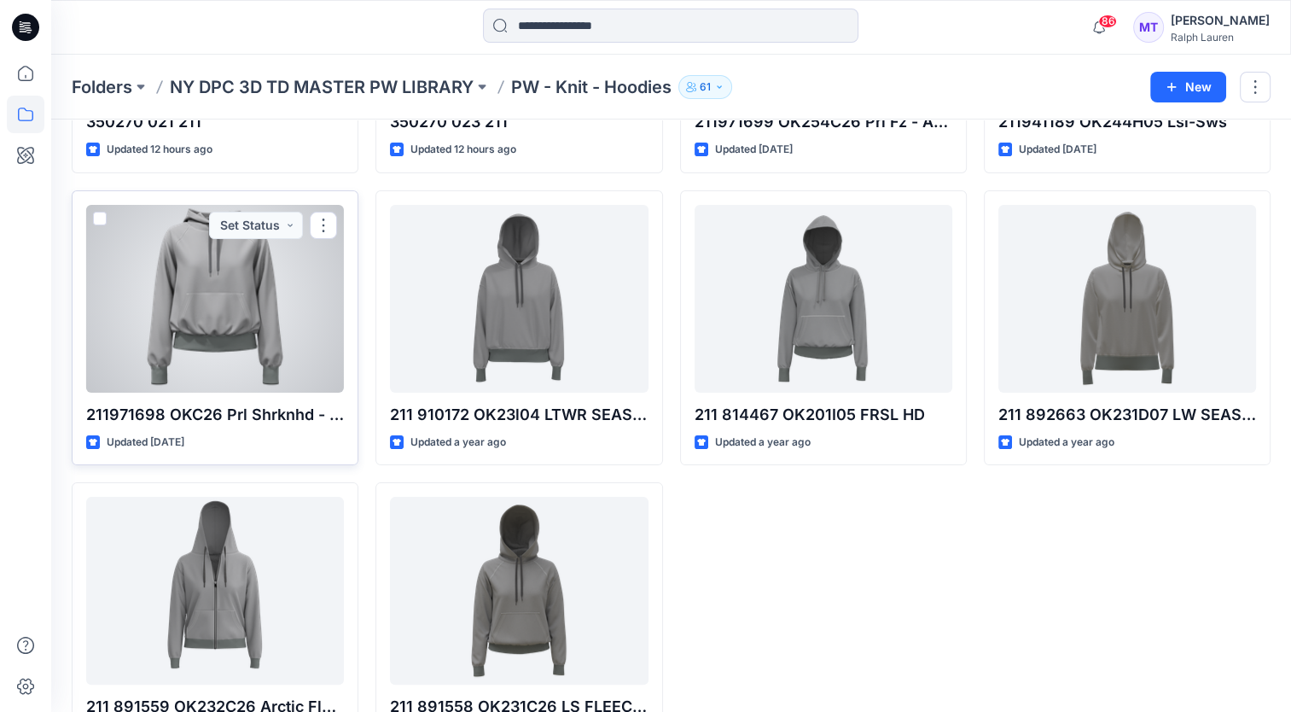
scroll to position [273, 0]
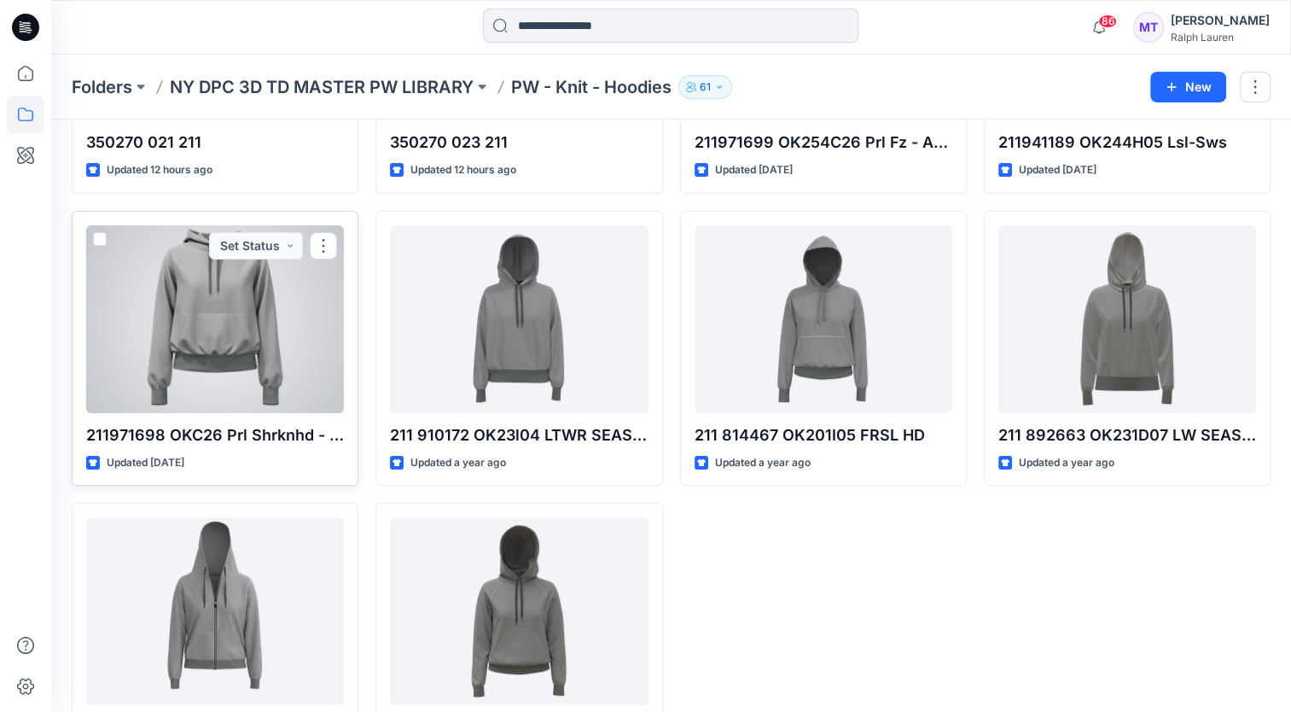
click at [279, 355] on div at bounding box center [215, 319] width 258 height 188
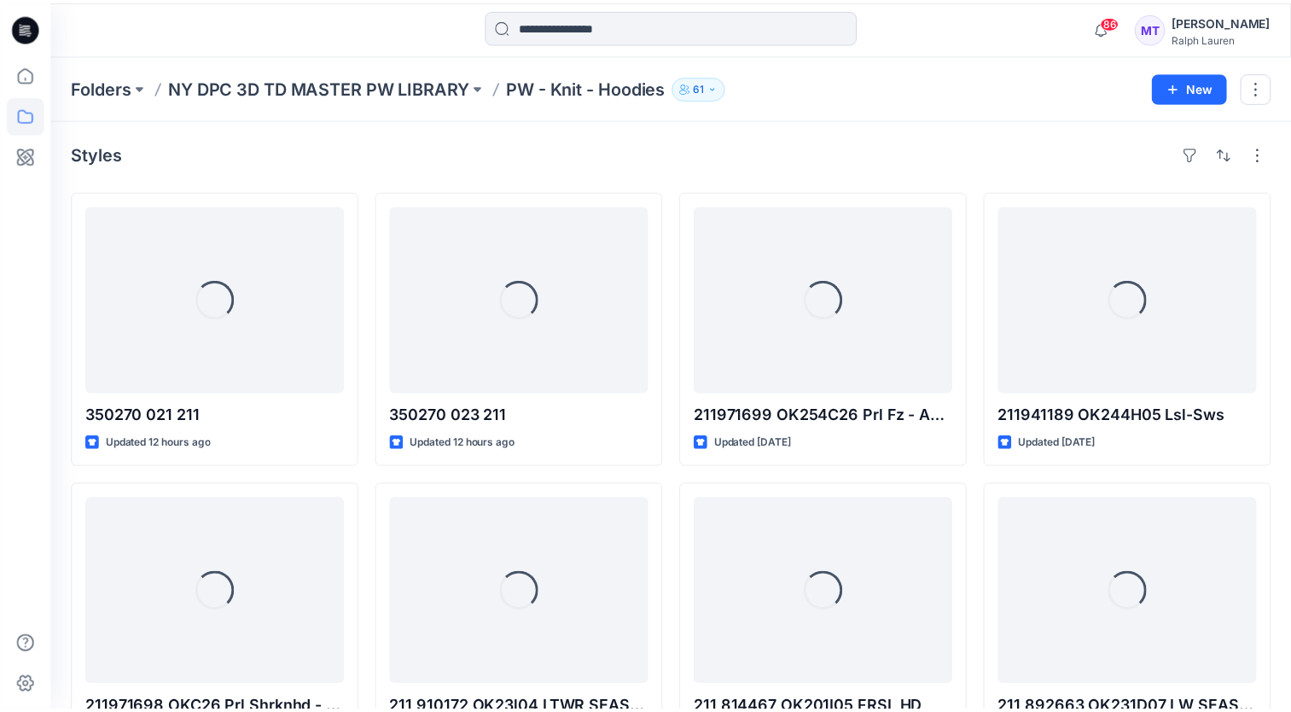
scroll to position [273, 0]
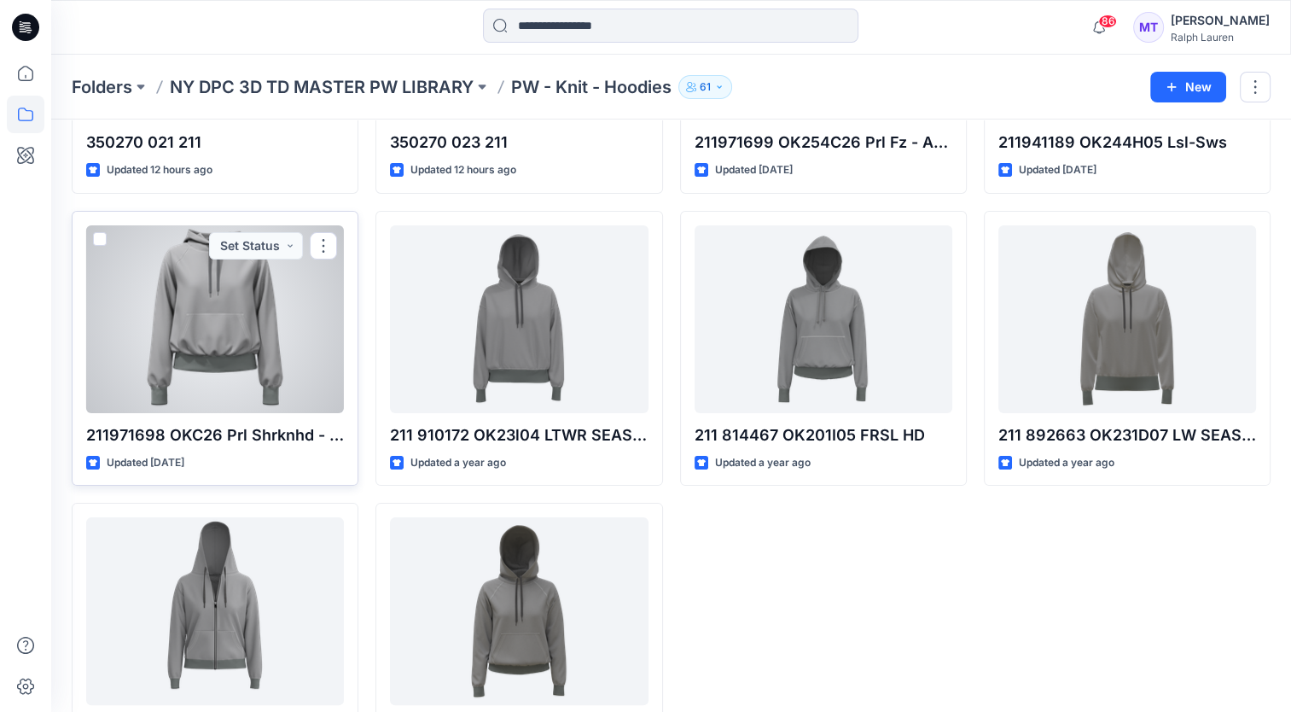
click at [230, 311] on div at bounding box center [215, 319] width 258 height 188
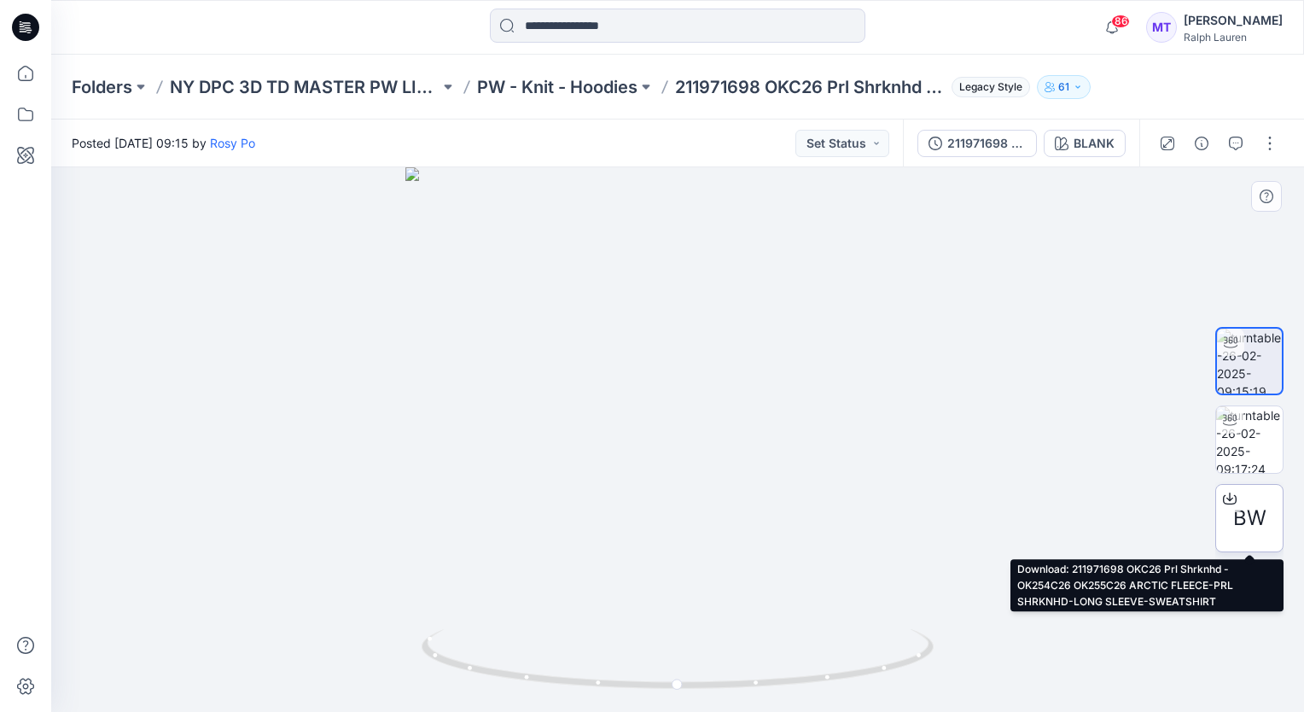
click at [1254, 521] on span "BW" at bounding box center [1249, 518] width 33 height 31
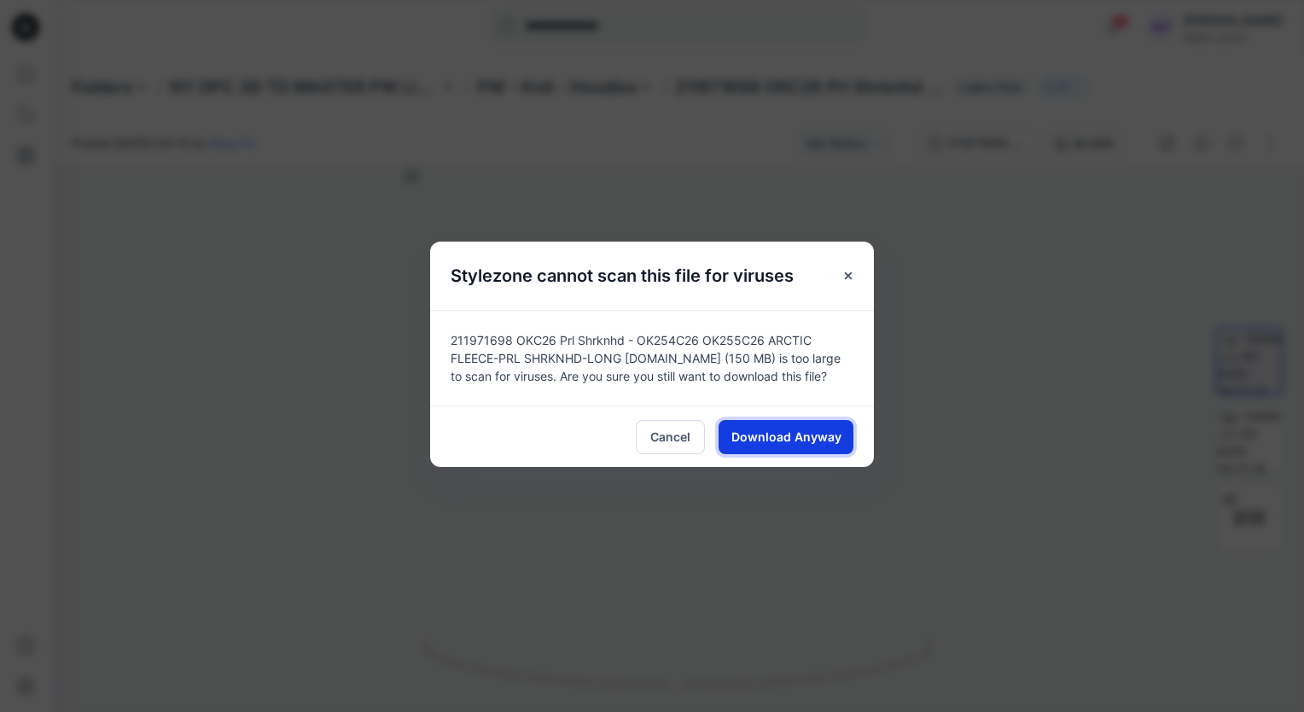
click at [767, 446] on span "Download Anyway" at bounding box center [786, 437] width 110 height 18
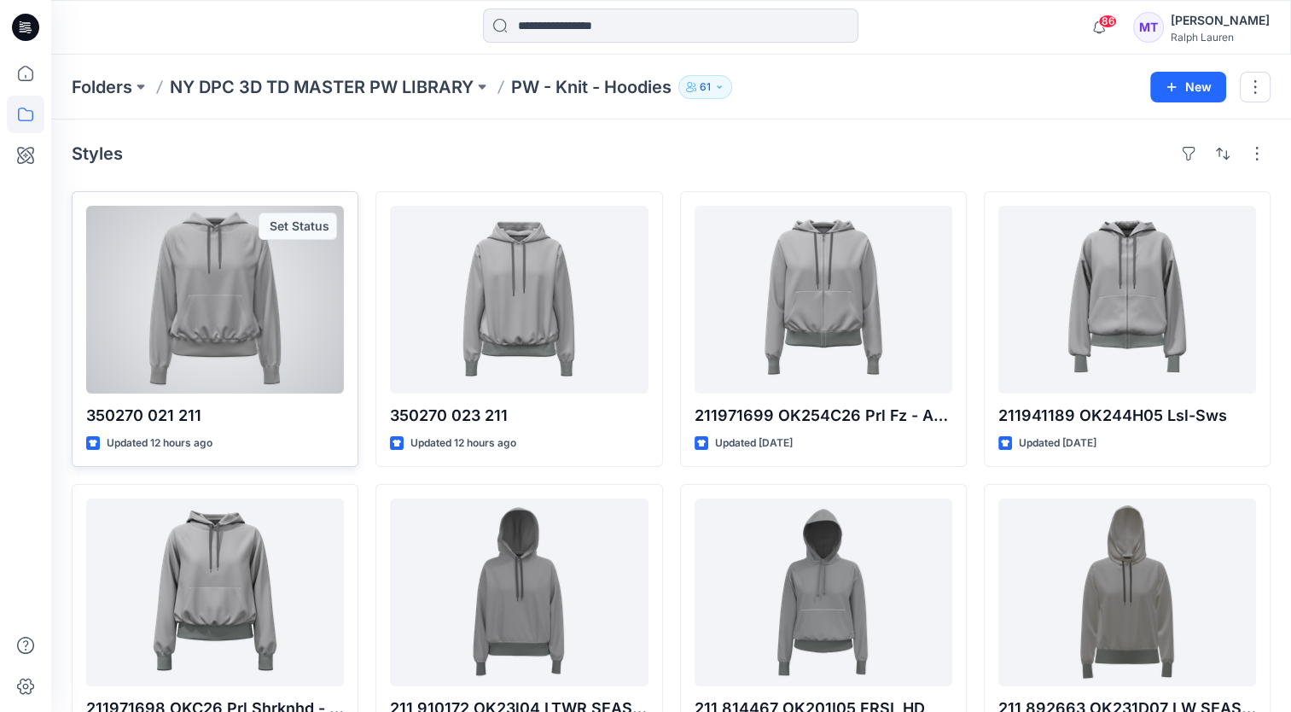
click at [316, 362] on div at bounding box center [215, 300] width 258 height 188
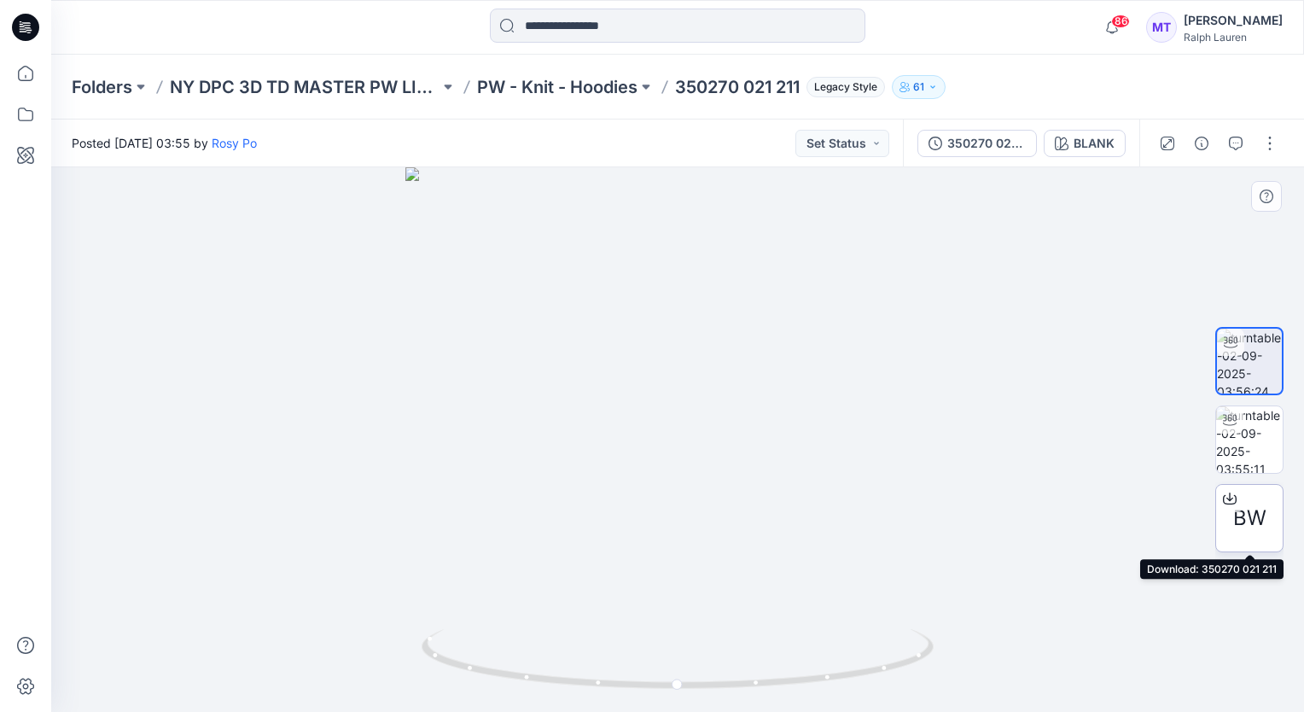
click at [1270, 529] on div "BW" at bounding box center [1249, 518] width 68 height 68
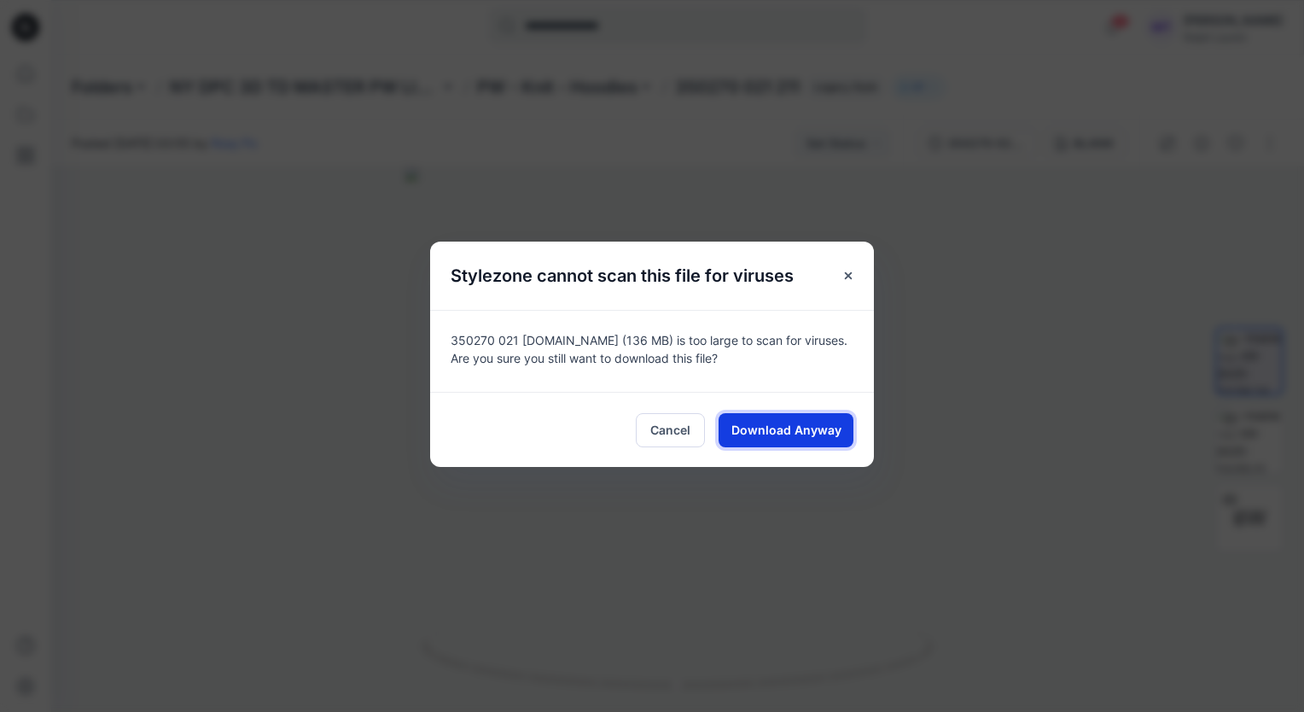
click at [744, 430] on span "Download Anyway" at bounding box center [786, 430] width 110 height 18
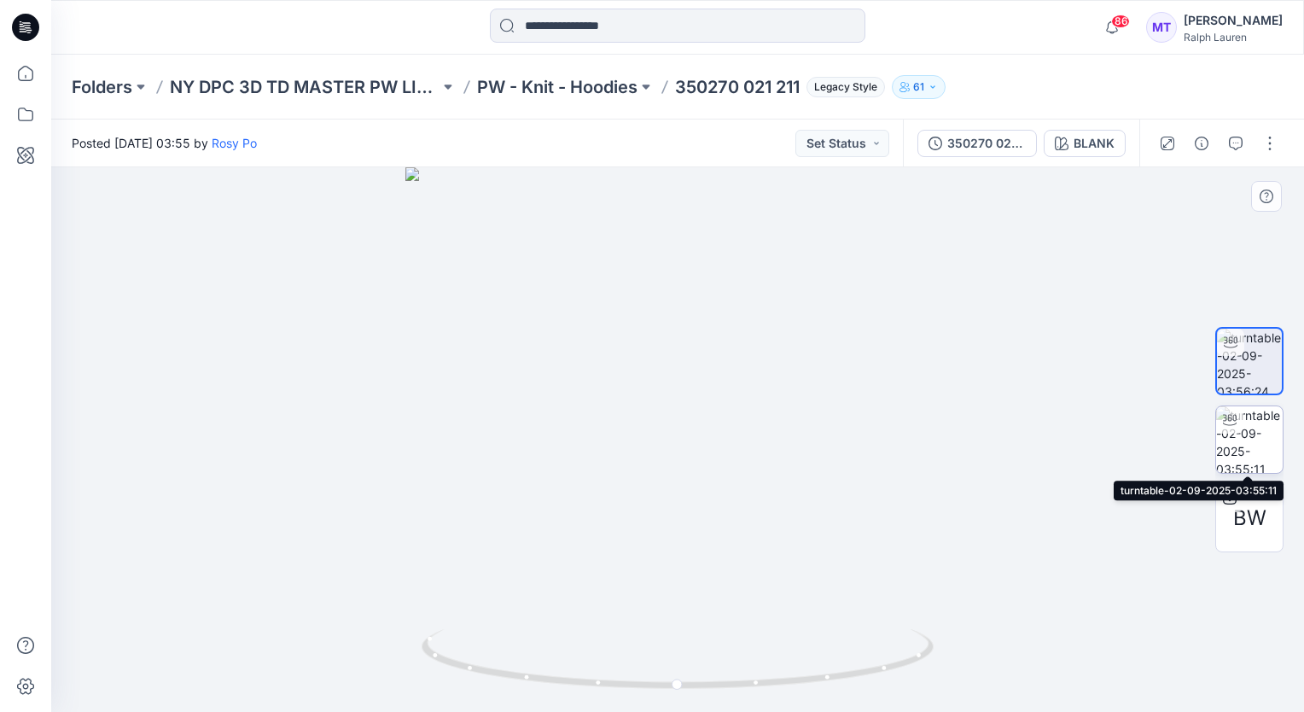
click at [1256, 435] on img at bounding box center [1249, 439] width 67 height 67
drag, startPoint x: 797, startPoint y: 252, endPoint x: 780, endPoint y: 394, distance: 143.5
click at [778, 457] on img at bounding box center [678, 439] width 688 height 545
click at [932, 564] on img at bounding box center [678, 438] width 764 height 547
click at [906, 596] on img at bounding box center [677, 437] width 620 height 549
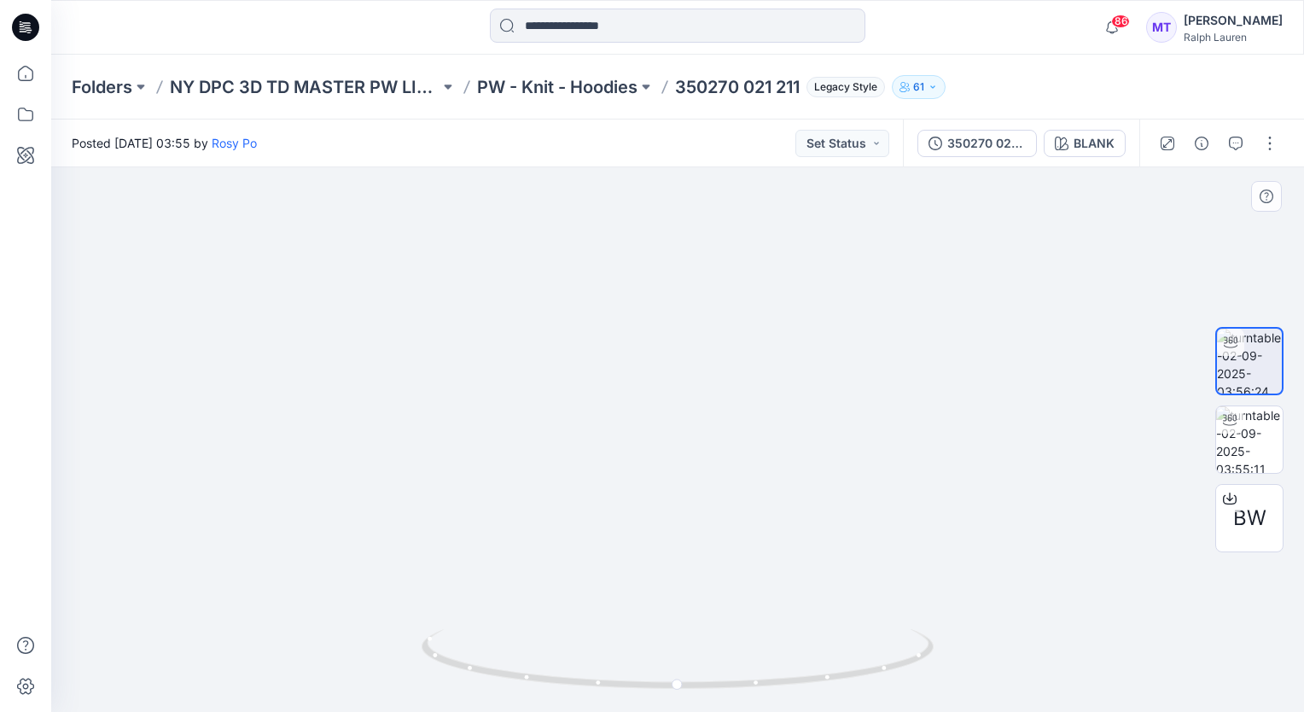
drag, startPoint x: 928, startPoint y: 571, endPoint x: 961, endPoint y: 507, distance: 72.1
click at [961, 507] on img at bounding box center [677, 401] width 620 height 620
drag, startPoint x: 906, startPoint y: 480, endPoint x: 807, endPoint y: 516, distance: 105.3
click at [807, 516] on img at bounding box center [677, 419] width 620 height 585
drag, startPoint x: 681, startPoint y: 690, endPoint x: 744, endPoint y: 673, distance: 65.7
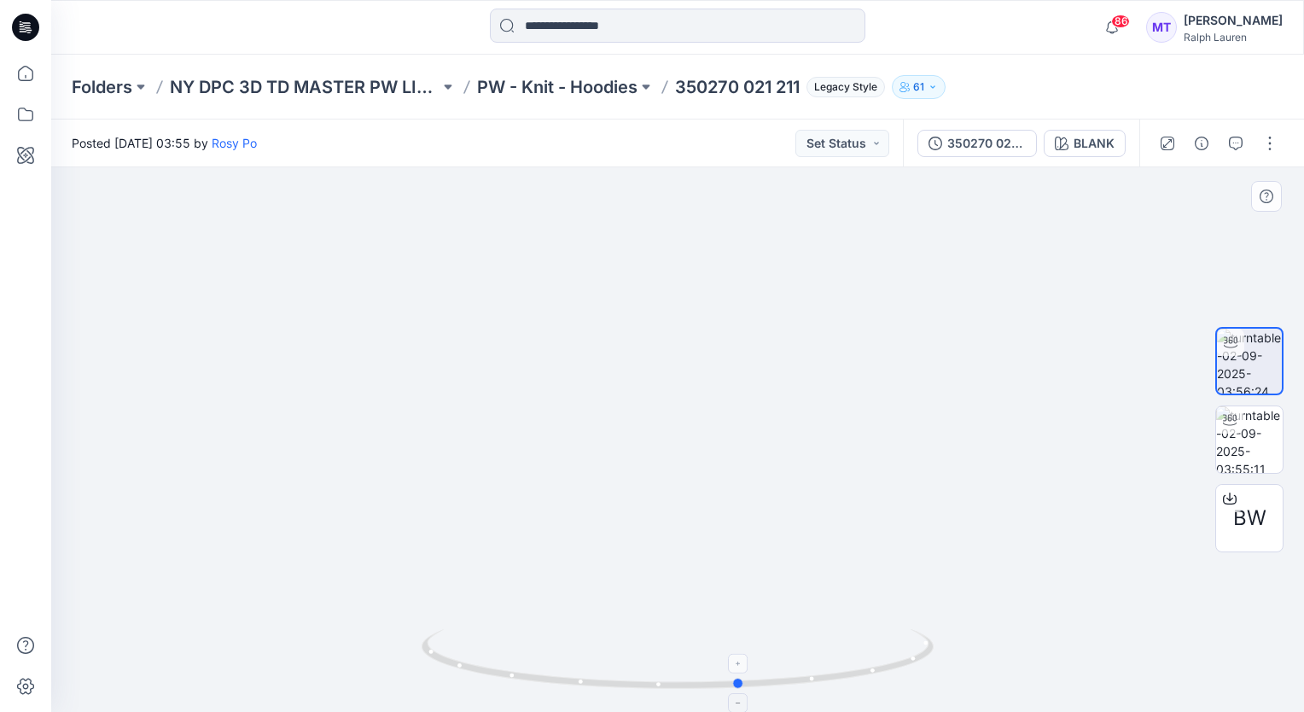
click at [744, 673] on icon at bounding box center [680, 661] width 516 height 64
click at [1255, 432] on img at bounding box center [1249, 439] width 67 height 67
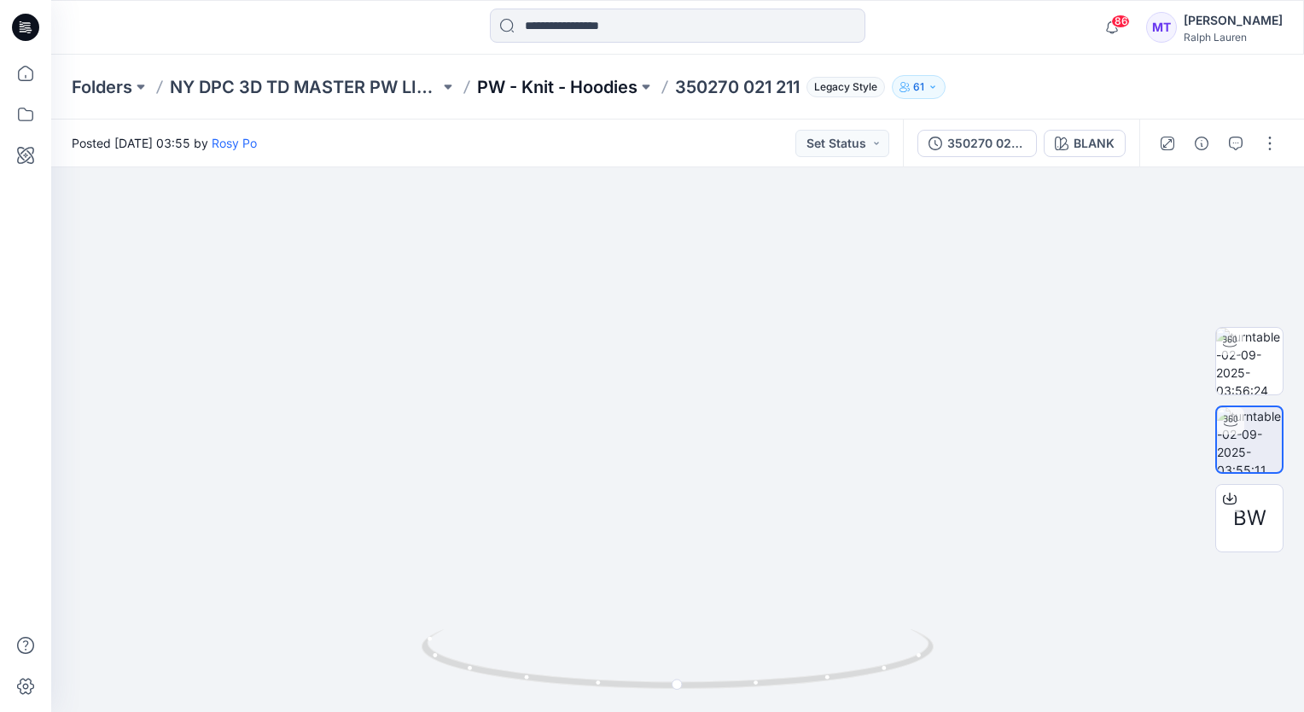
click at [590, 85] on p "PW - Knit - Hoodies" at bounding box center [557, 87] width 160 height 24
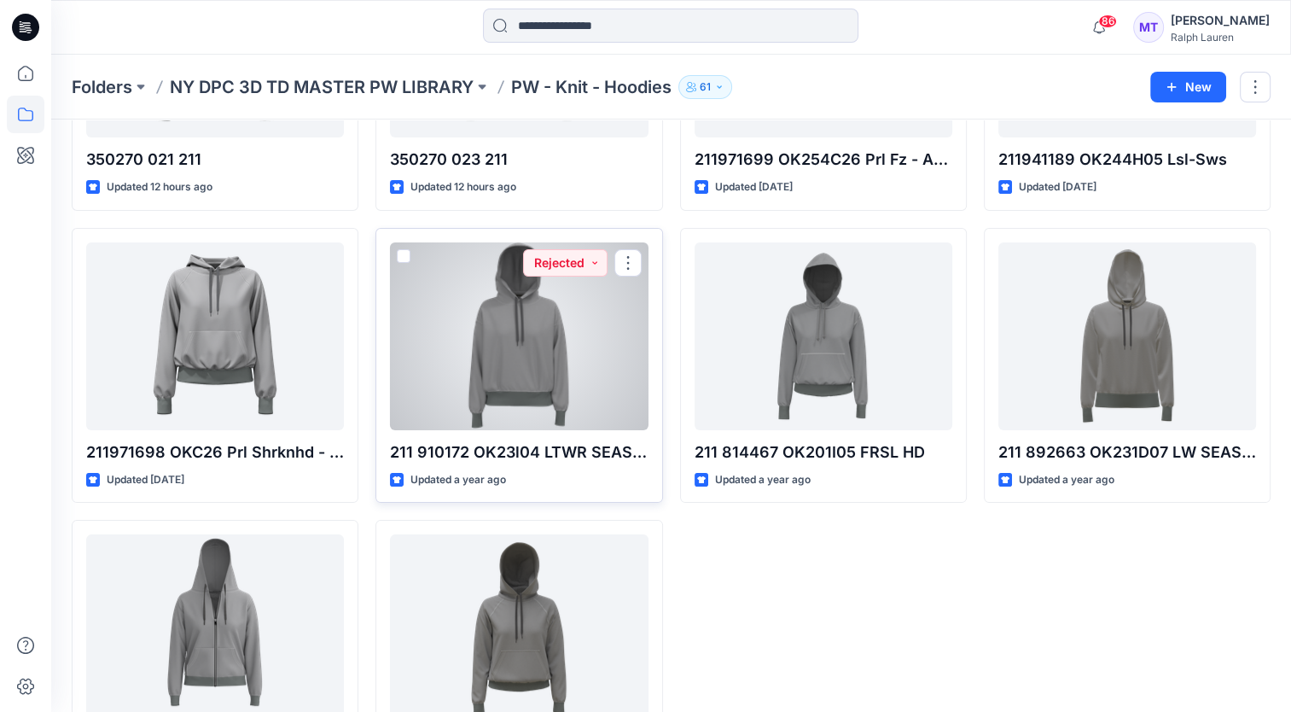
scroll to position [358, 0]
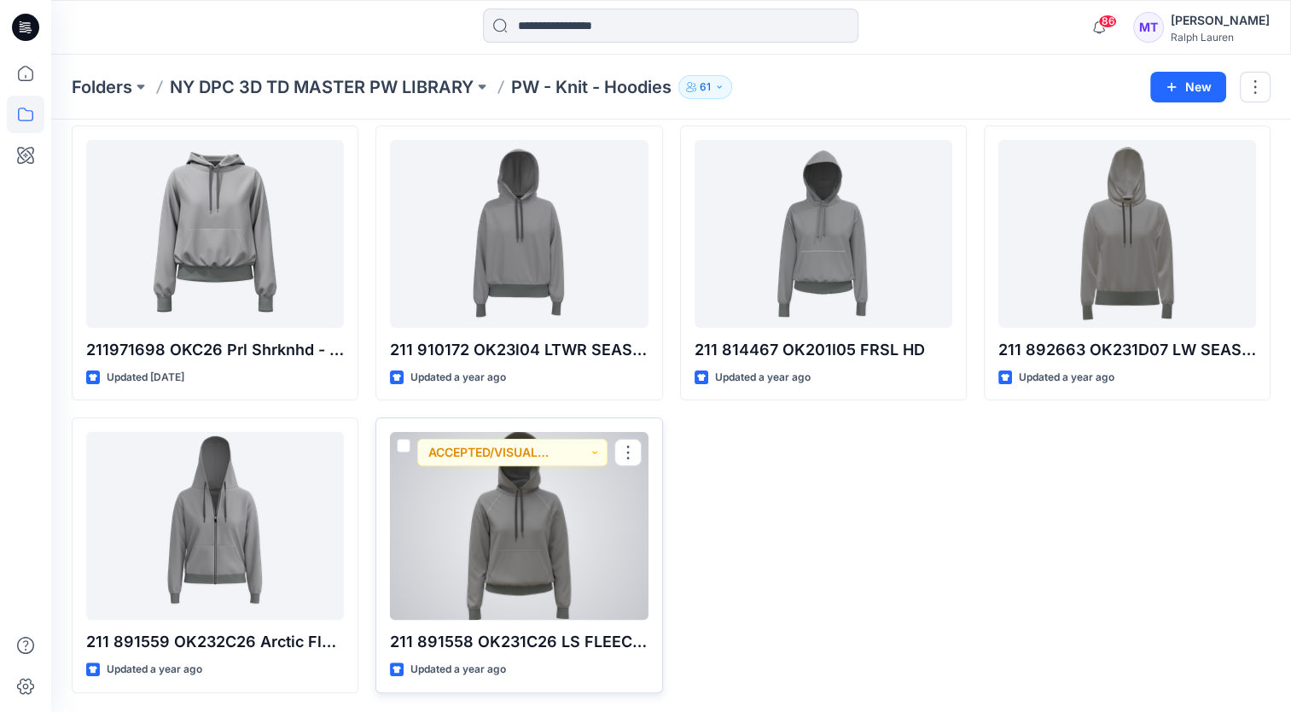
click at [562, 583] on div at bounding box center [519, 526] width 258 height 188
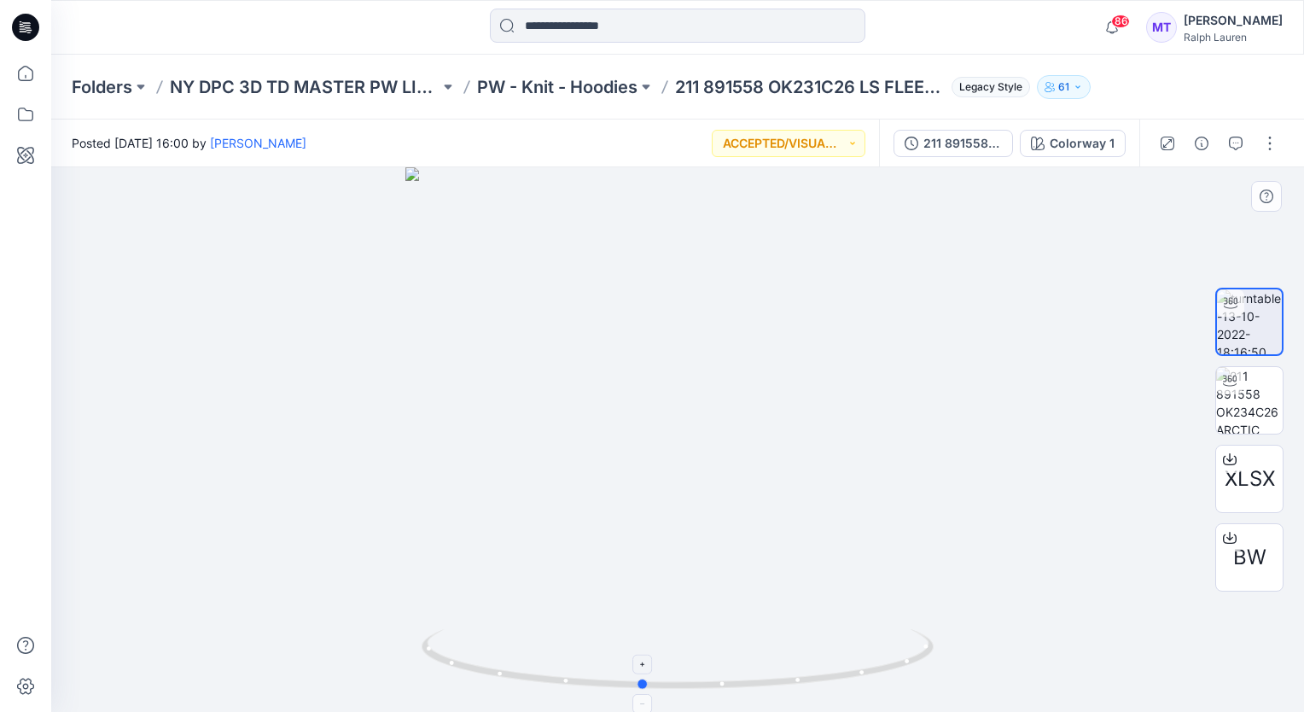
drag, startPoint x: 681, startPoint y: 689, endPoint x: 711, endPoint y: 653, distance: 46.7
click at [645, 690] on icon at bounding box center [680, 661] width 516 height 64
drag, startPoint x: 714, startPoint y: 692, endPoint x: 765, endPoint y: 690, distance: 51.2
click at [765, 690] on icon at bounding box center [680, 661] width 516 height 64
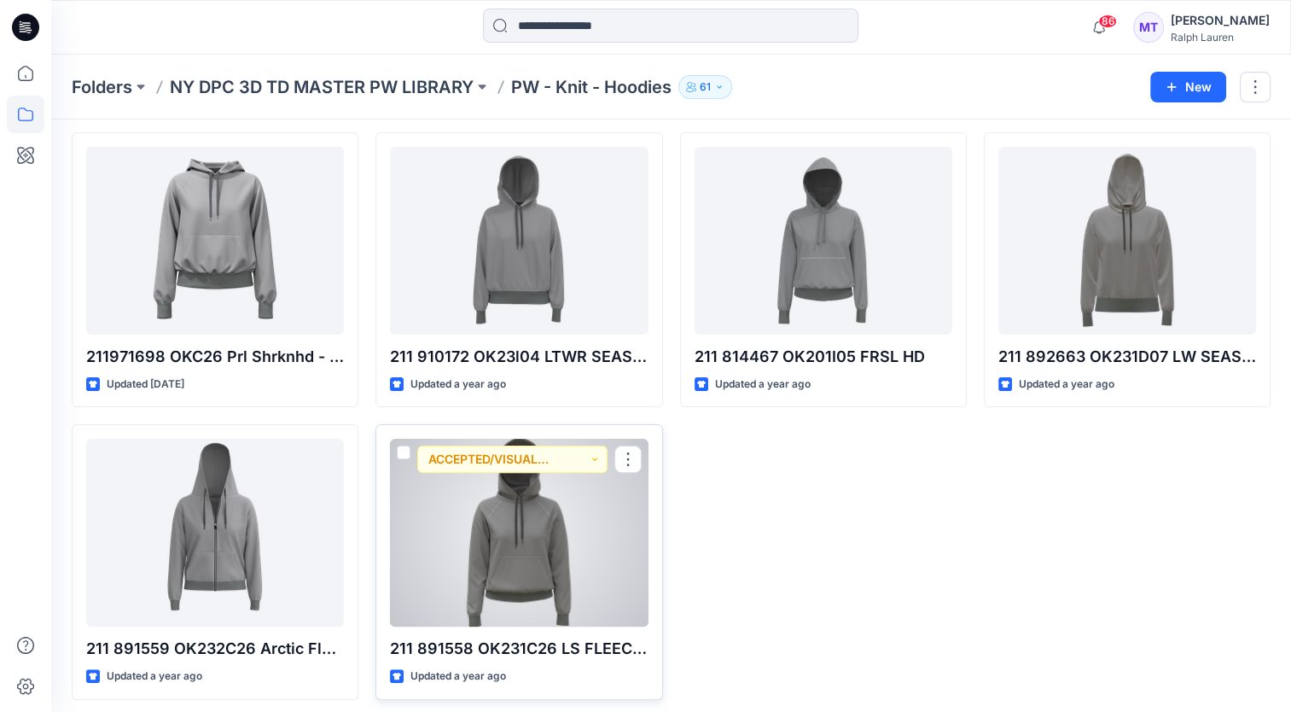
scroll to position [358, 0]
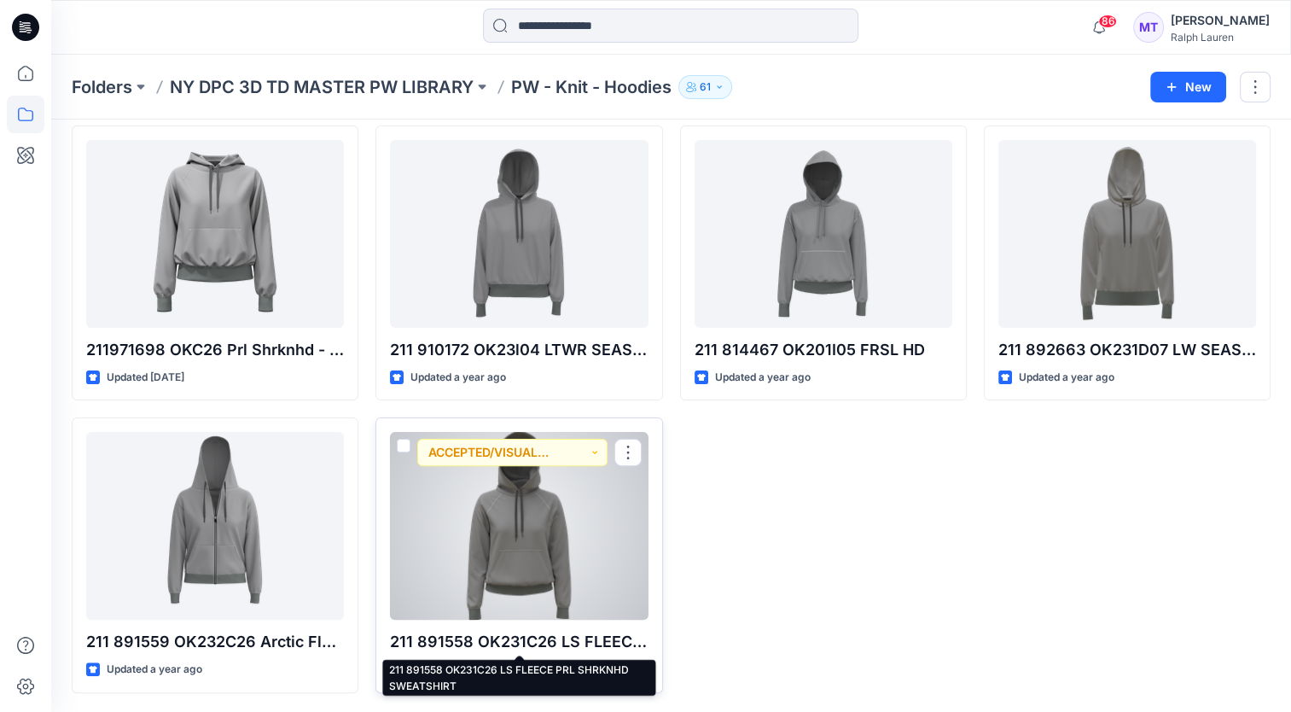
click at [613, 638] on p "211 891558 OK231C26 LS FLEECE PRL SHRKNHD SWEATSHIRT" at bounding box center [519, 642] width 258 height 24
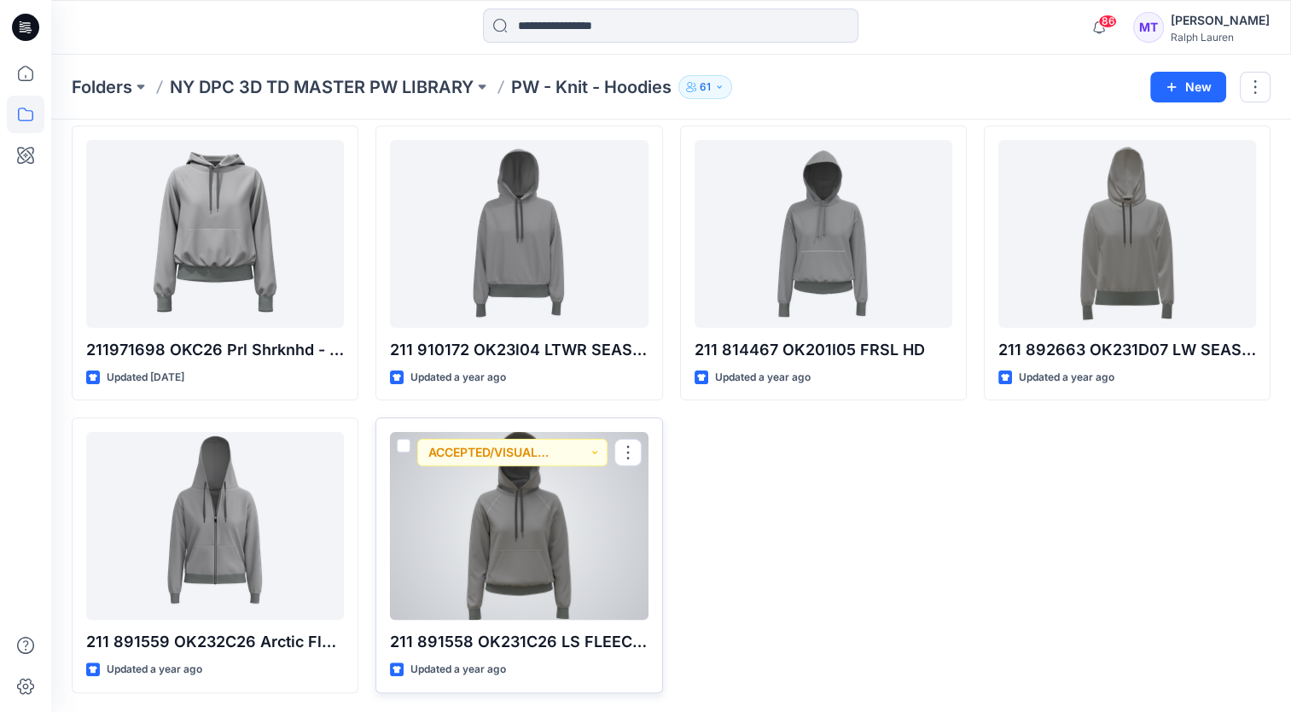
click at [613, 638] on p "211 891558 OK231C26 LS FLEECE PRL SHRKNHD SWEATSHIRT" at bounding box center [519, 642] width 258 height 24
click at [501, 636] on p "211 891558 OK231C26 LS FLEECE PRL SHRKNHD SWEATSHIRT" at bounding box center [519, 642] width 258 height 24
drag, startPoint x: 388, startPoint y: 638, endPoint x: 661, endPoint y: 638, distance: 272.3
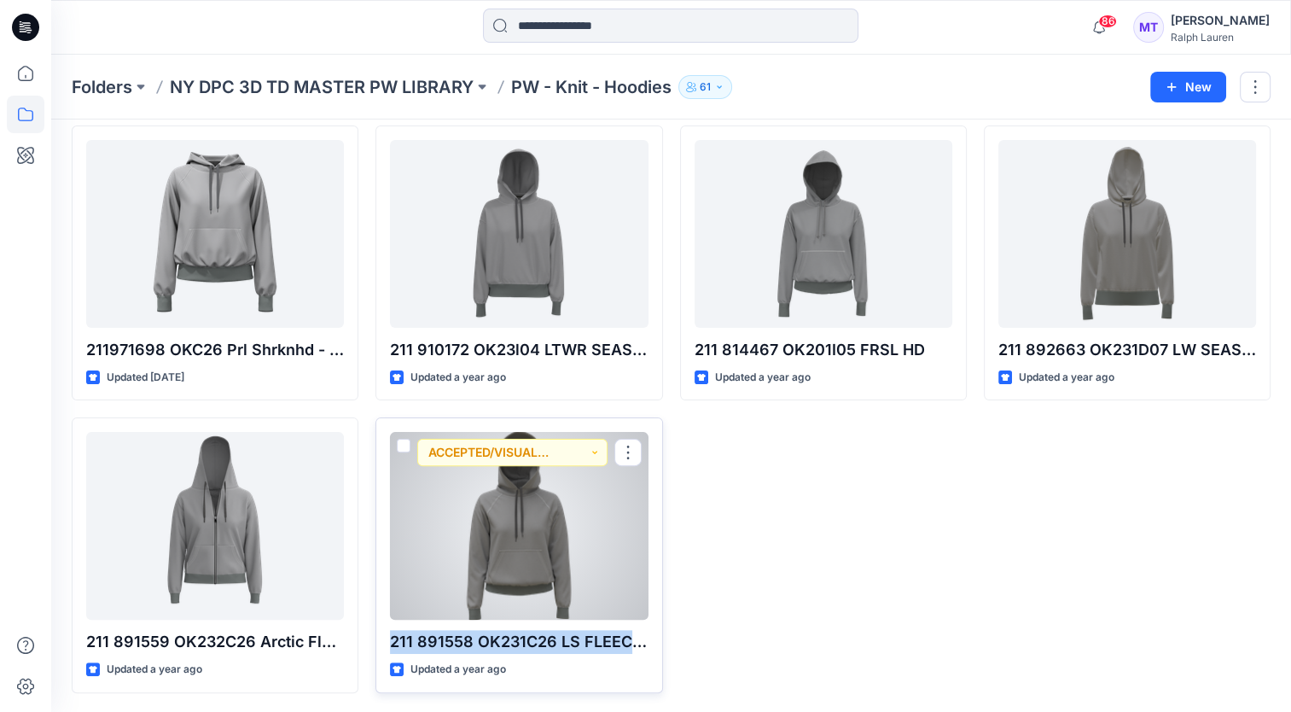
click at [661, 638] on div "211 891558 OK231C26 LS FLEECE PRL SHRKNHD SWEATSHIRT Updated a year ago ACCEPTE…" at bounding box center [519, 555] width 287 height 276
copy p "211 891558 OK231C26 LS FLEECE PR"
click at [533, 626] on div "211 891558 OK231C26 LS FLEECE PRL SHRKNHD SWEATSHIRT Updated a year ago ACCEPTE…" at bounding box center [519, 555] width 287 height 276
click at [592, 549] on div at bounding box center [519, 526] width 258 height 188
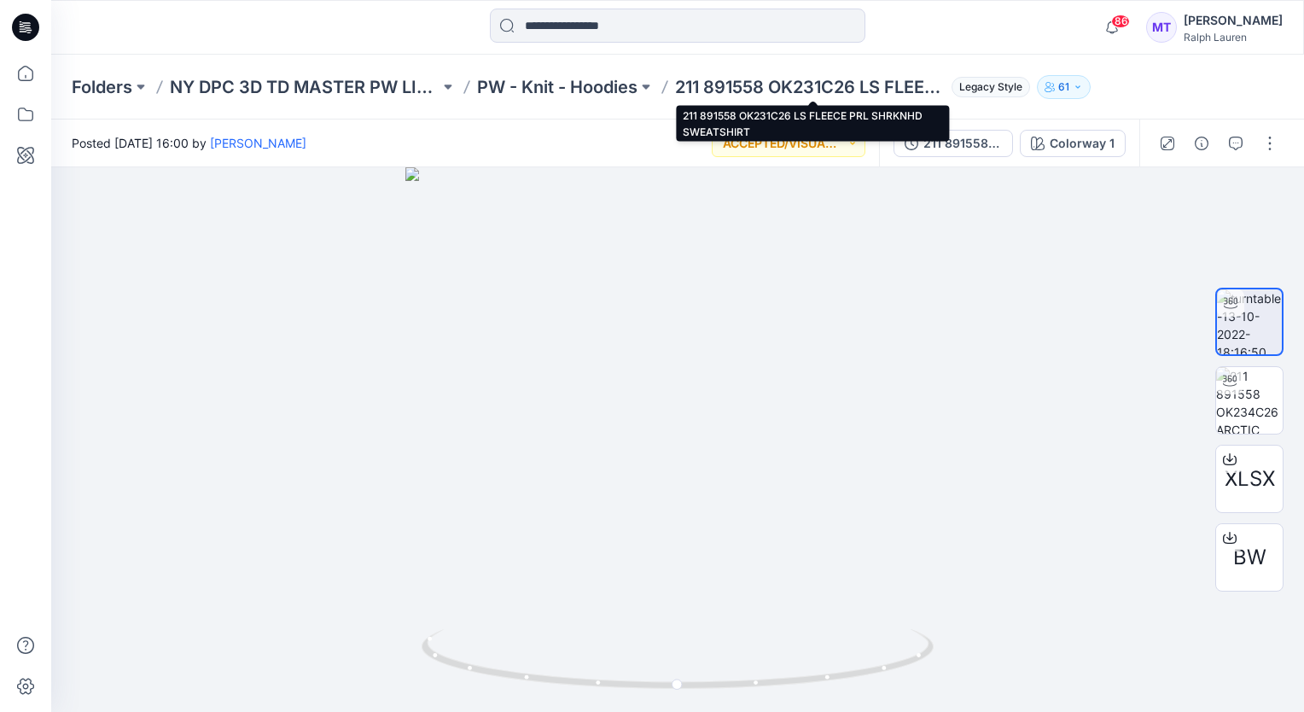
drag, startPoint x: 790, startPoint y: 79, endPoint x: 751, endPoint y: 84, distance: 39.6
click at [751, 84] on p "211 891558 OK231C26 LS FLEECE PRL SHRKNHD SWEATSHIRT" at bounding box center [810, 87] width 270 height 24
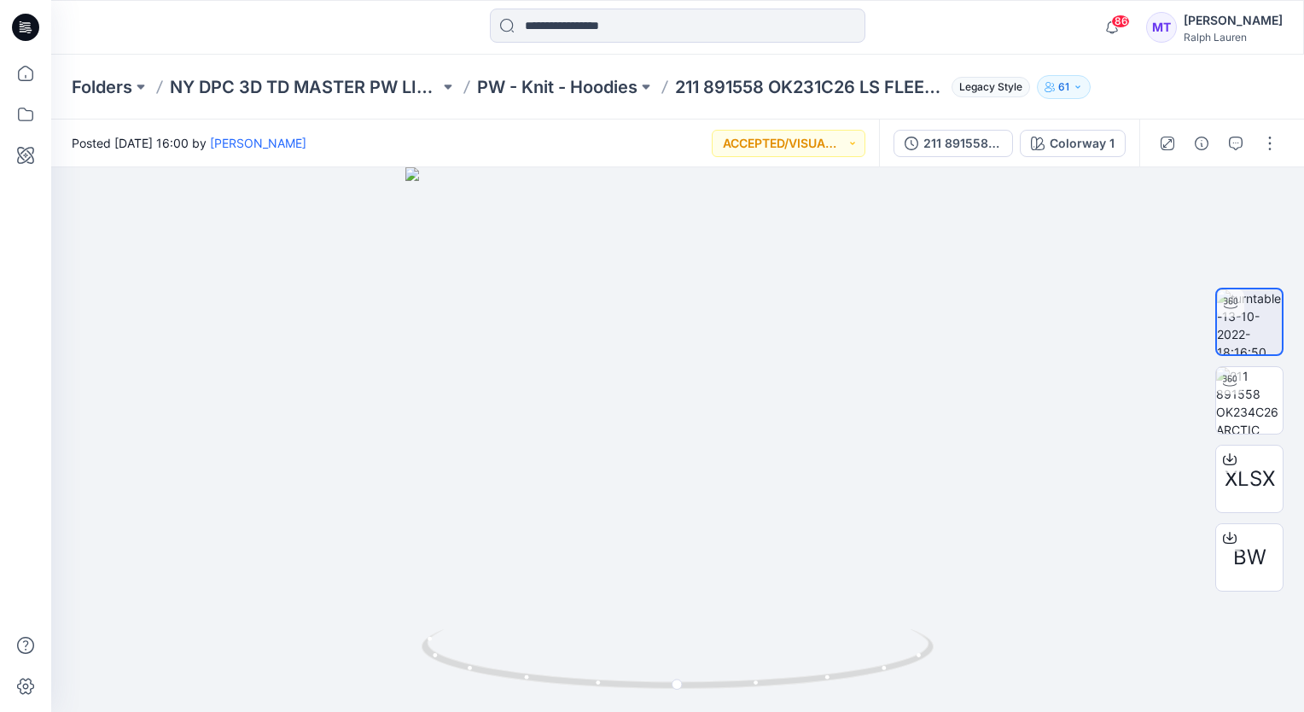
click at [751, 84] on p "211 891558 OK231C26 LS FLEECE PRL SHRKNHD SWEATSHIRT" at bounding box center [810, 87] width 270 height 24
drag, startPoint x: 751, startPoint y: 84, endPoint x: 694, endPoint y: 86, distance: 57.2
click at [696, 84] on p "211 891558 OK231C26 LS FLEECE PRL SHRKNHD SWEATSHIRT" at bounding box center [810, 87] width 270 height 24
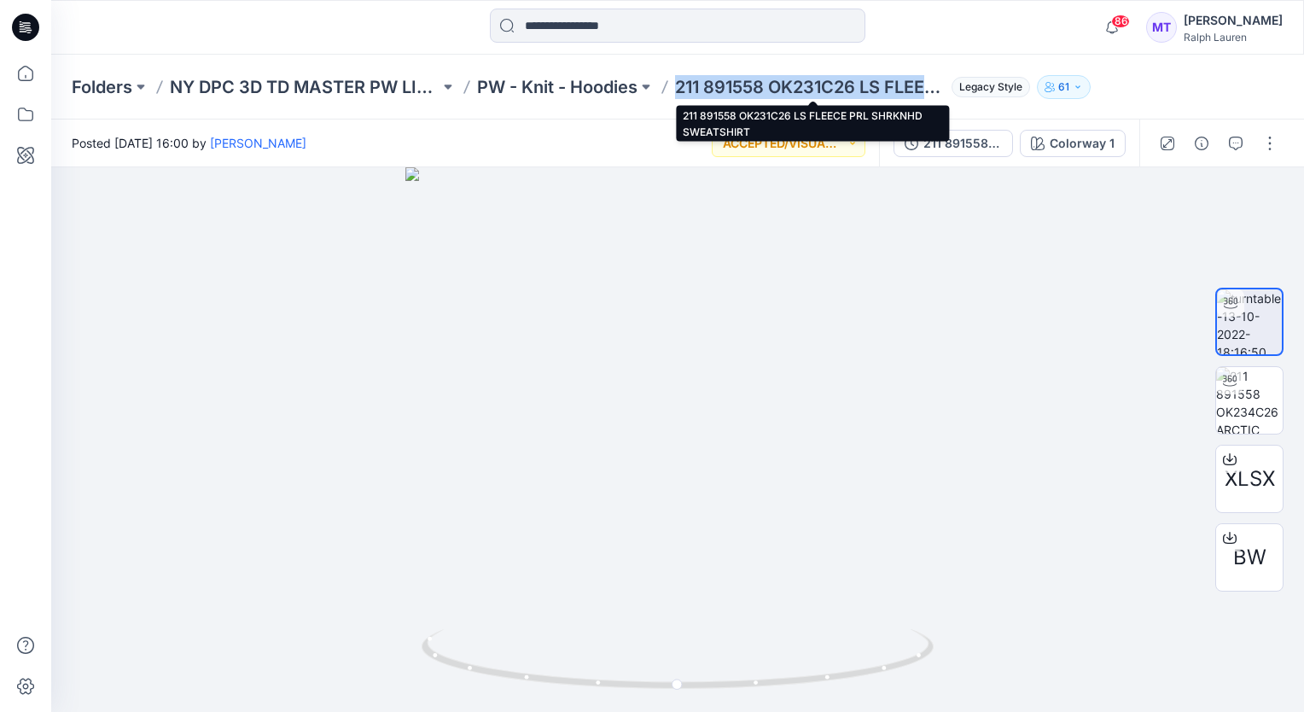
drag, startPoint x: 679, startPoint y: 82, endPoint x: 932, endPoint y: 82, distance: 253.5
click at [932, 82] on p "211 891558 OK231C26 LS FLEECE PRL SHRKNHD SWEATSHIRT" at bounding box center [810, 87] width 270 height 24
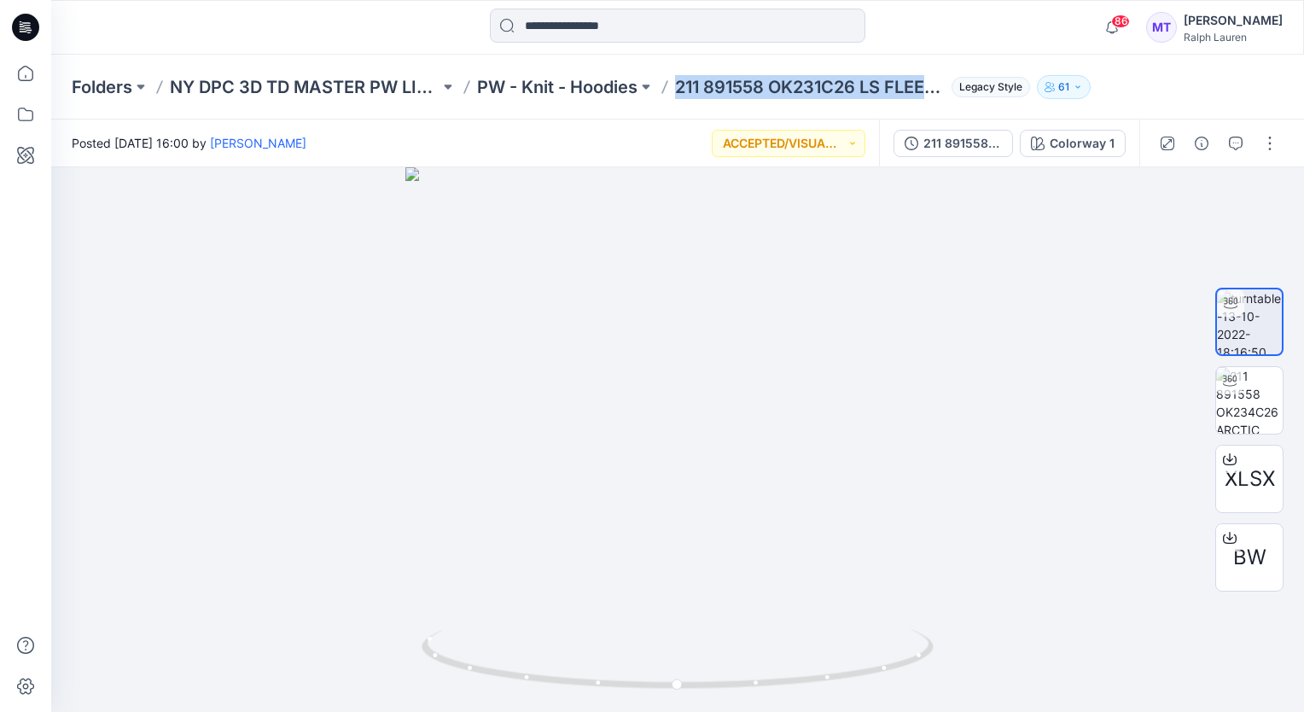
drag, startPoint x: 932, startPoint y: 82, endPoint x: 902, endPoint y: 88, distance: 30.5
click at [902, 88] on p "211 891558 OK231C26 LS FLEECE PRL SHRKNHD SWEATSHIRT" at bounding box center [810, 87] width 270 height 24
click at [930, 89] on p "211 891558 OK231C26 LS FLEECE PRL SHRKNHD SWEATSHIRT" at bounding box center [810, 87] width 270 height 24
click at [939, 92] on p "211 891558 OK231C26 LS FLEECE PRL SHRKNHD SWEATSHIRT" at bounding box center [810, 87] width 270 height 24
click at [939, 90] on p "211 891558 OK231C26 LS FLEECE PRL SHRKNHD SWEATSHIRT" at bounding box center [810, 87] width 270 height 24
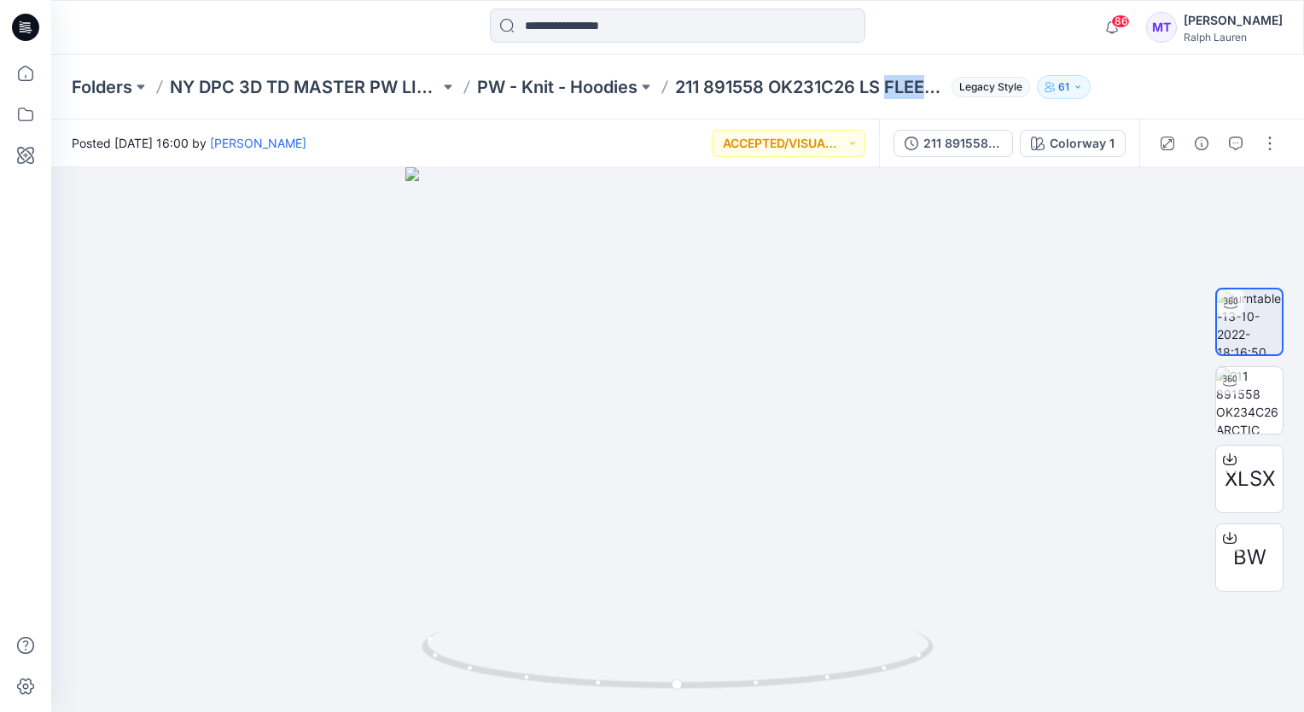
click at [939, 90] on p "211 891558 OK231C26 LS FLEECE PRL SHRKNHD SWEATSHIRT" at bounding box center [810, 87] width 270 height 24
drag, startPoint x: 939, startPoint y: 90, endPoint x: 830, endPoint y: 88, distance: 108.4
click at [830, 88] on p "211 891558 OK231C26 LS FLEECE PRL SHRKNHD SWEATSHIRT" at bounding box center [810, 87] width 270 height 24
click at [936, 88] on p "211 891558 OK231C26 LS FLEECE PRL SHRKNHD SWEATSHIRT" at bounding box center [810, 87] width 270 height 24
click at [939, 90] on p "211 891558 OK231C26 LS FLEECE PRL SHRKNHD SWEATSHIRT" at bounding box center [810, 87] width 270 height 24
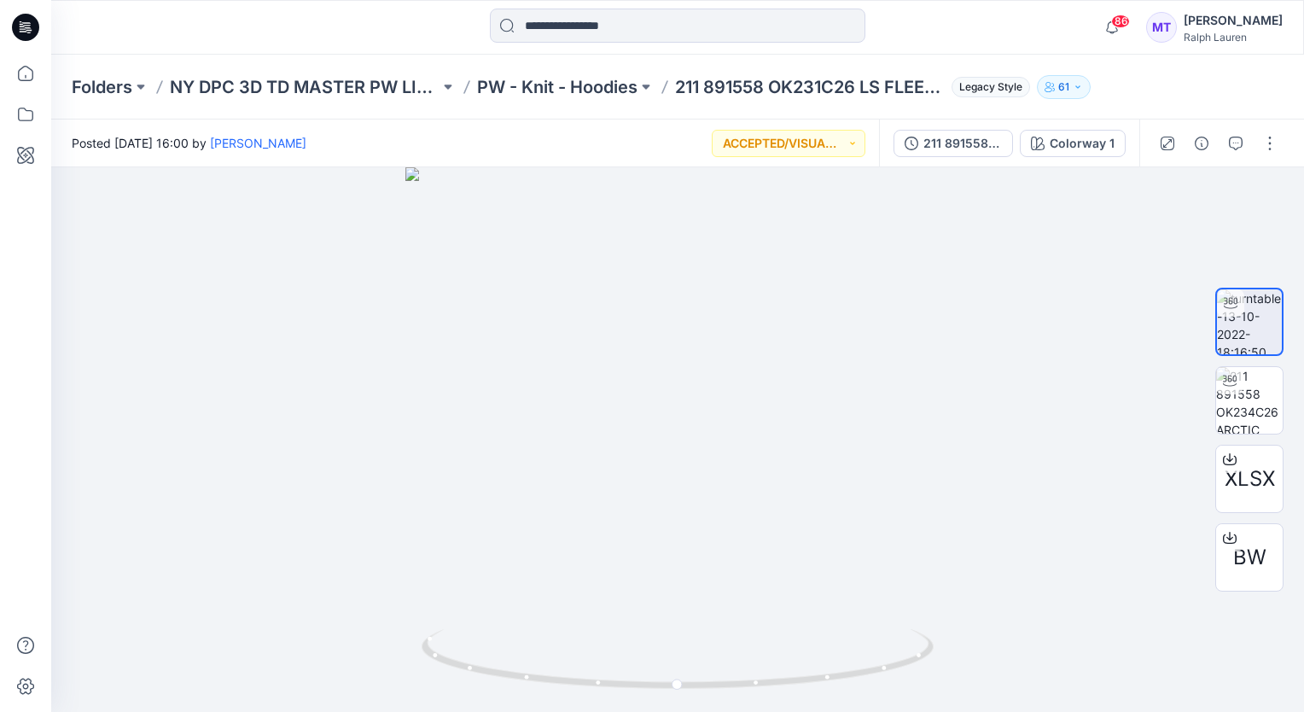
click at [939, 90] on p "211 891558 OK231C26 LS FLEECE PRL SHRKNHD SWEATSHIRT" at bounding box center [810, 87] width 270 height 24
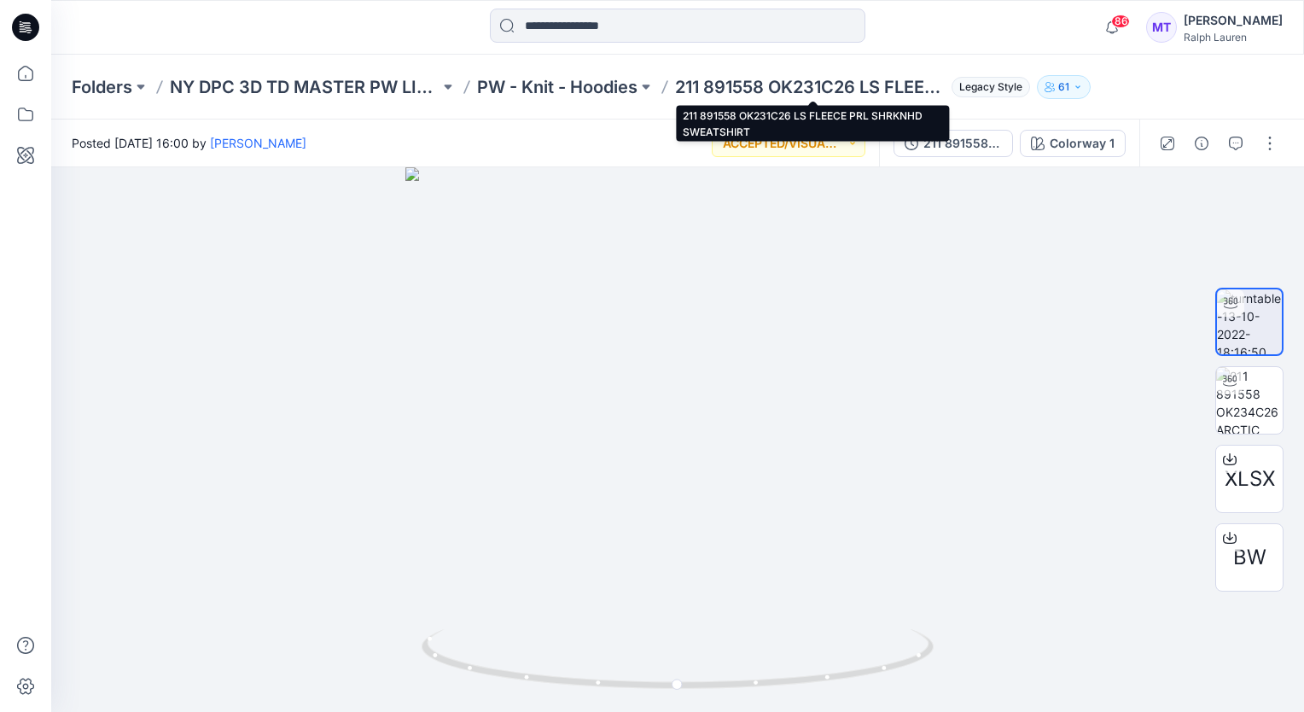
drag, startPoint x: 785, startPoint y: 86, endPoint x: 961, endPoint y: 48, distance: 180.0
click at [961, 48] on div "86 Notifications Rosy Po shared 350270 023 211 in PW - Knit - Hoodies (Unknown)…" at bounding box center [677, 27] width 1253 height 55
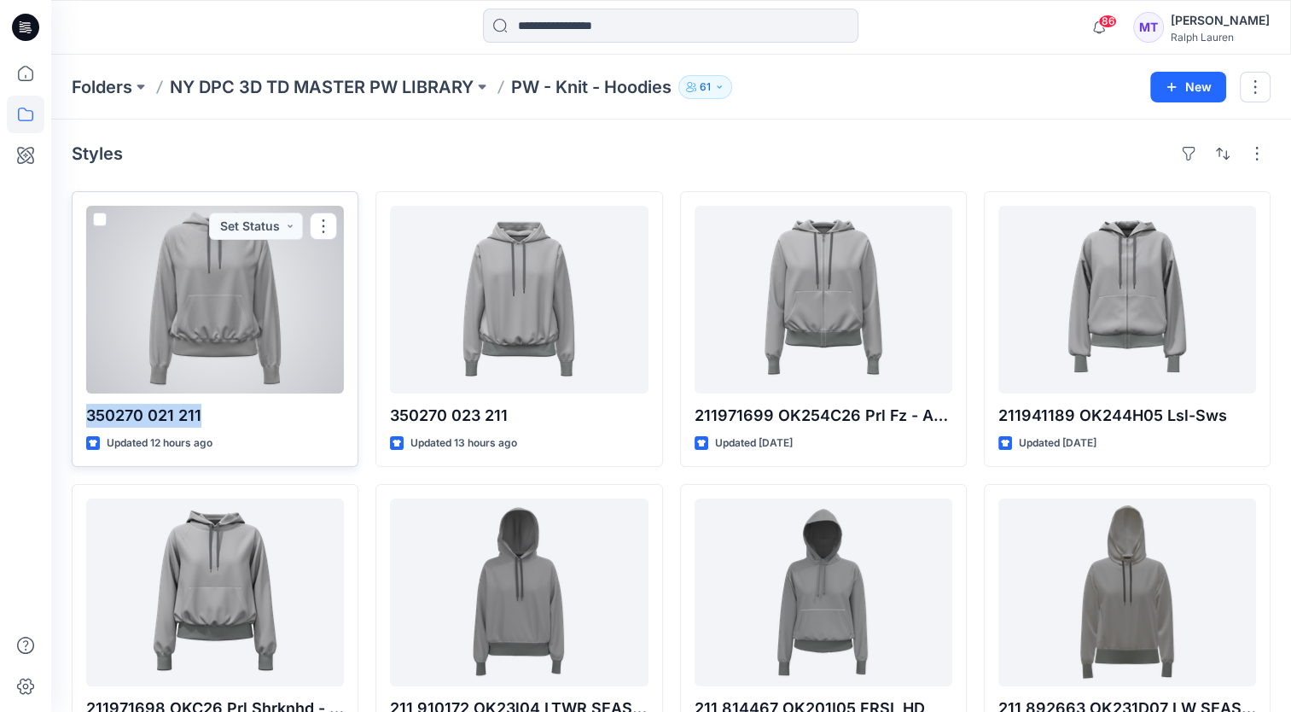
drag, startPoint x: 210, startPoint y: 416, endPoint x: 89, endPoint y: 416, distance: 121.2
click at [89, 416] on p "350270 021 211" at bounding box center [215, 416] width 258 height 24
copy p "350270 021 211"
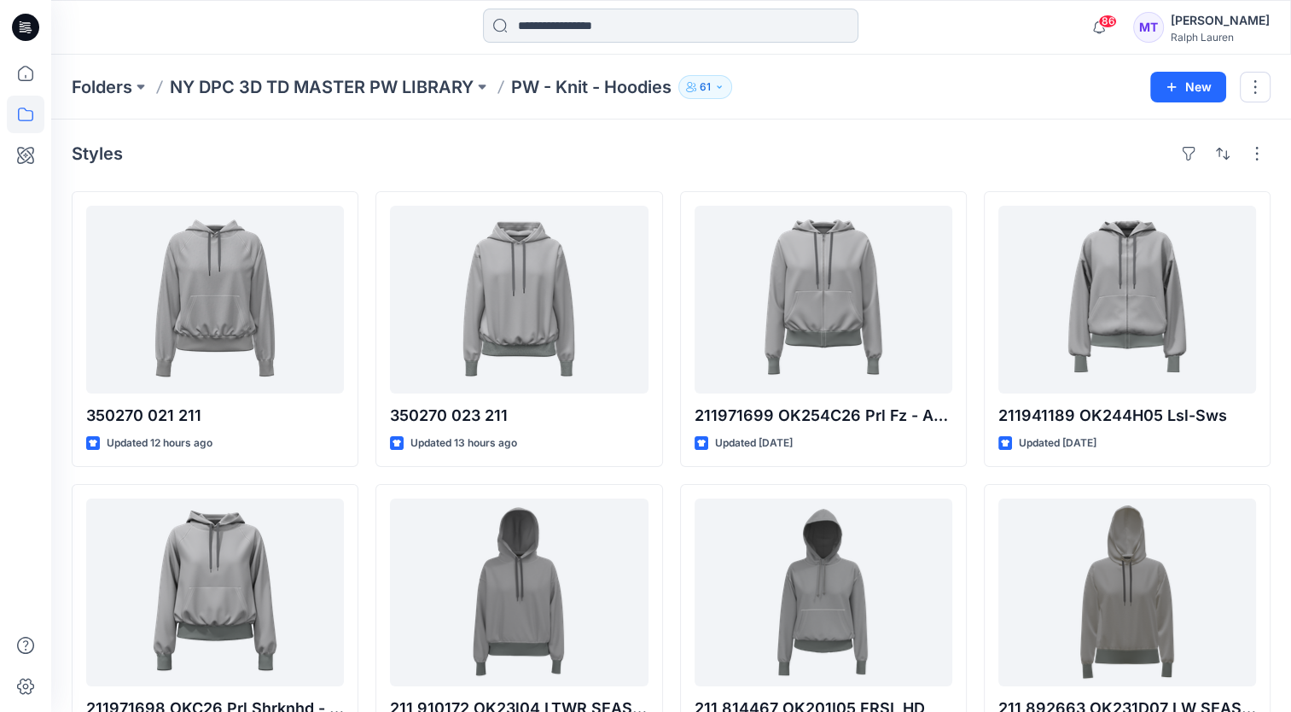
click at [596, 27] on input at bounding box center [671, 26] width 376 height 34
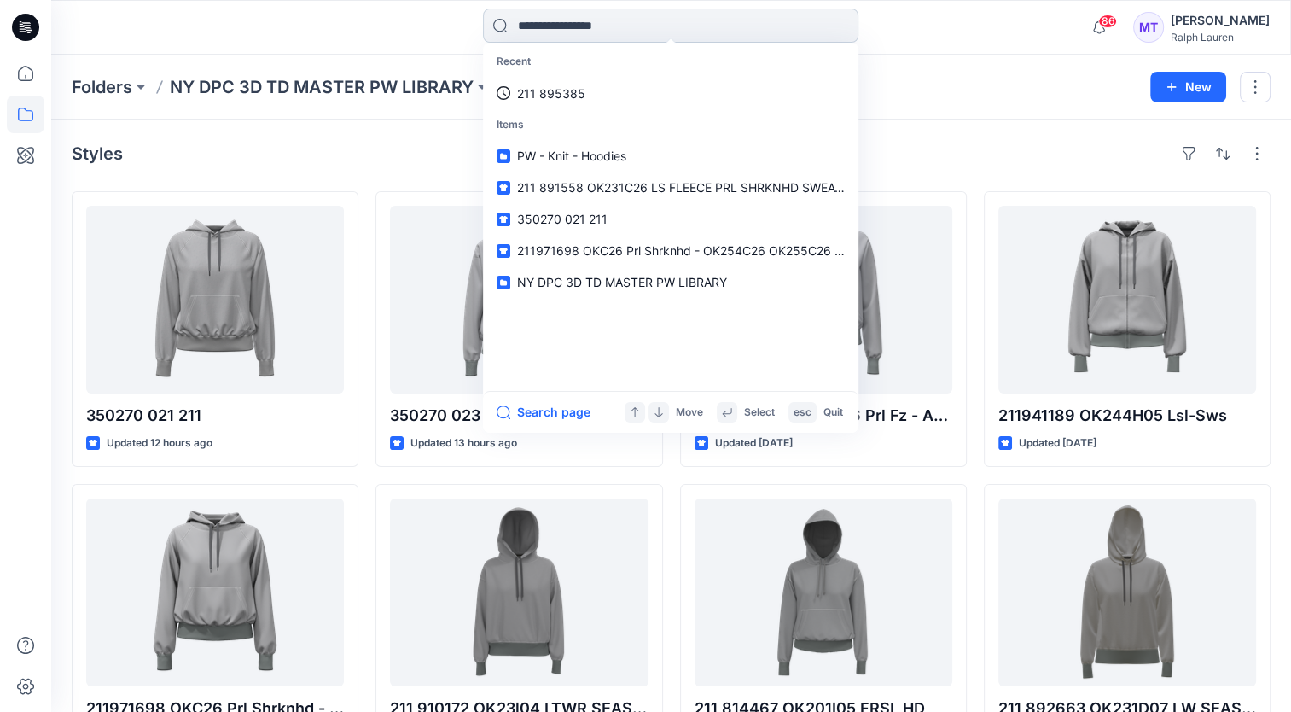
paste input "*********"
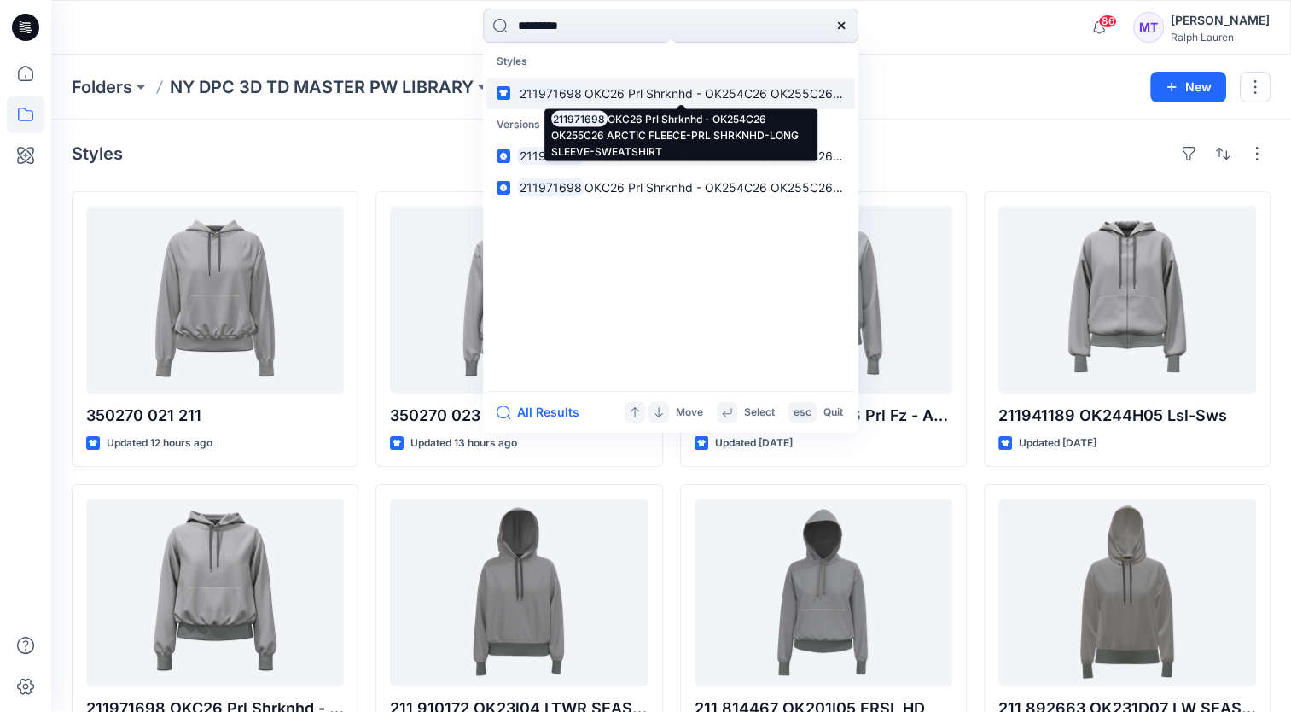
type input "*********"
click at [623, 92] on span "OKC26 Prl Shrknhd - OK254C26 OK255C26 ARCTIC FLEECE-PRL SHRKNHD-LONG SLEEVE-SWE…" at bounding box center [883, 93] width 596 height 15
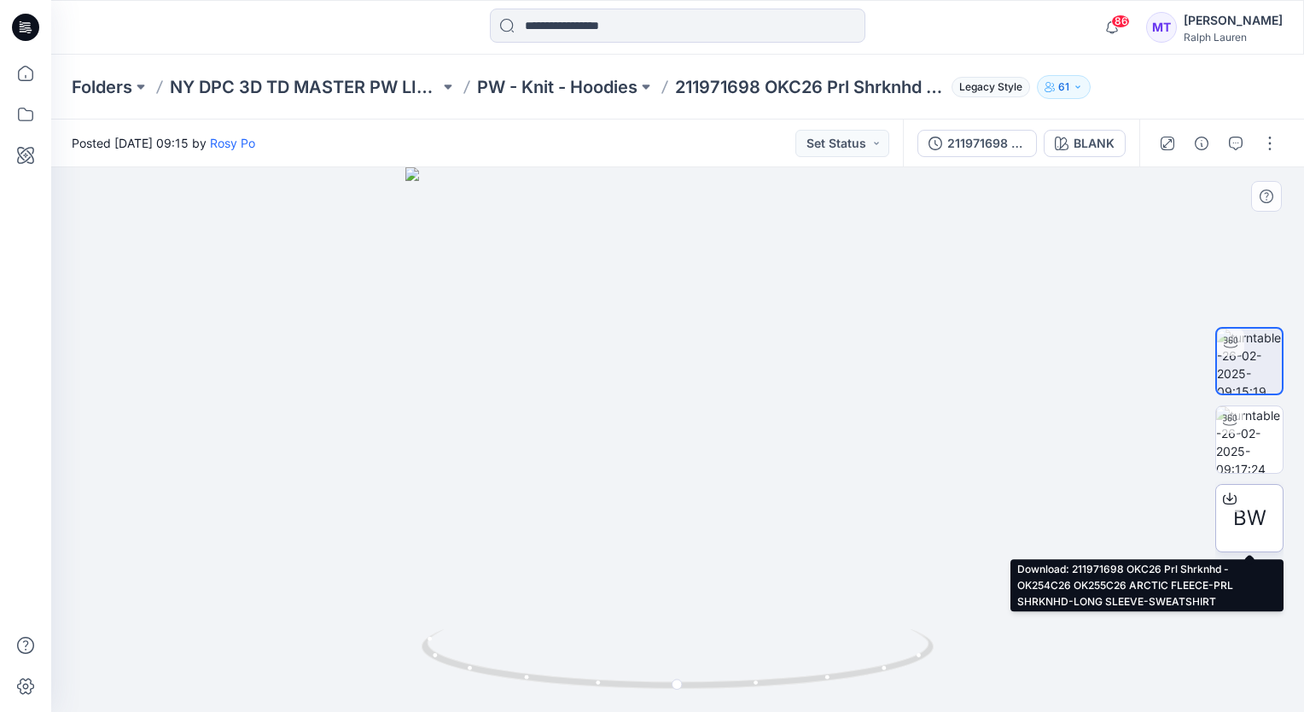
click at [1241, 521] on span "BW" at bounding box center [1249, 518] width 33 height 31
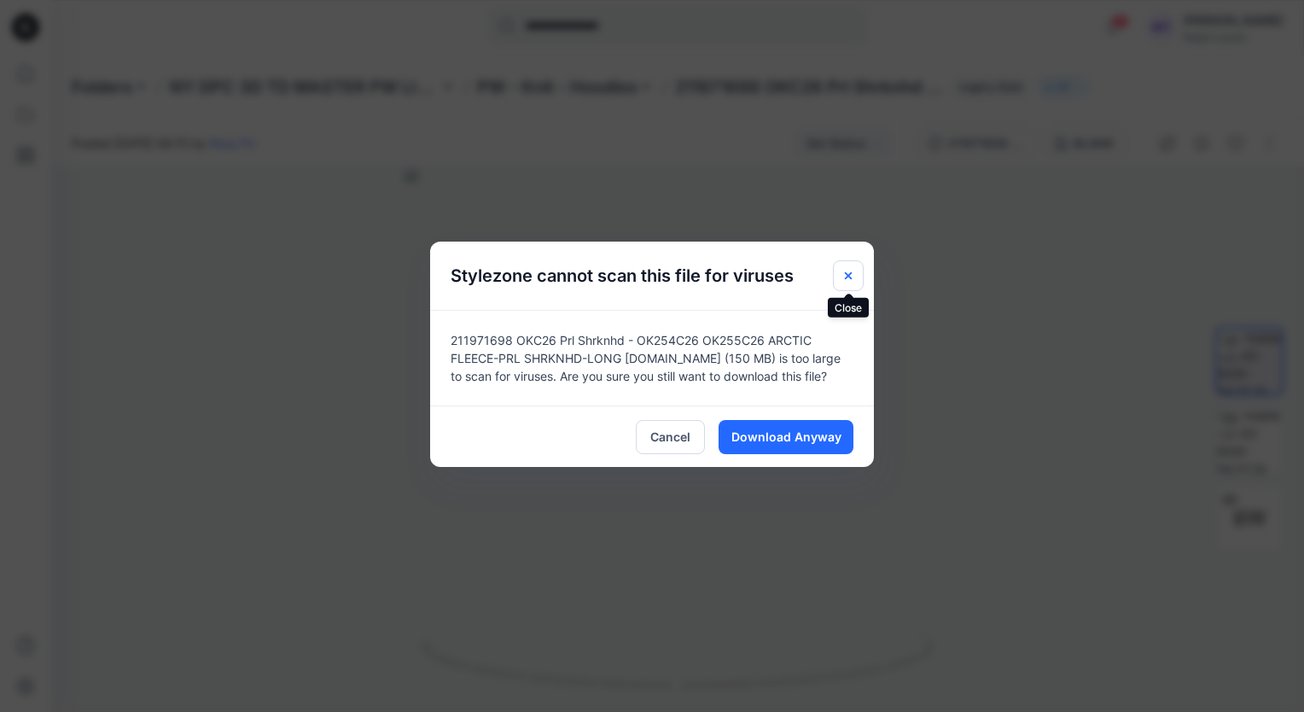
click at [846, 271] on icon "Close" at bounding box center [849, 276] width 14 height 14
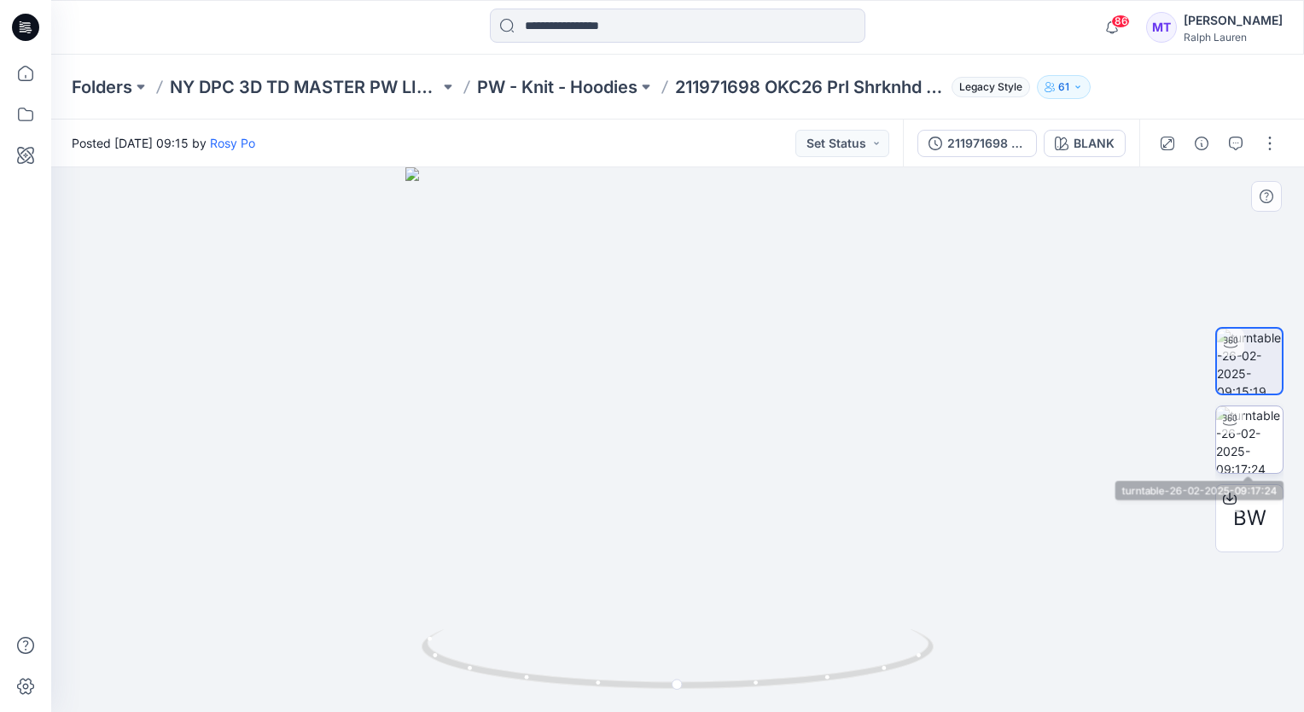
click at [1259, 447] on img at bounding box center [1249, 439] width 67 height 67
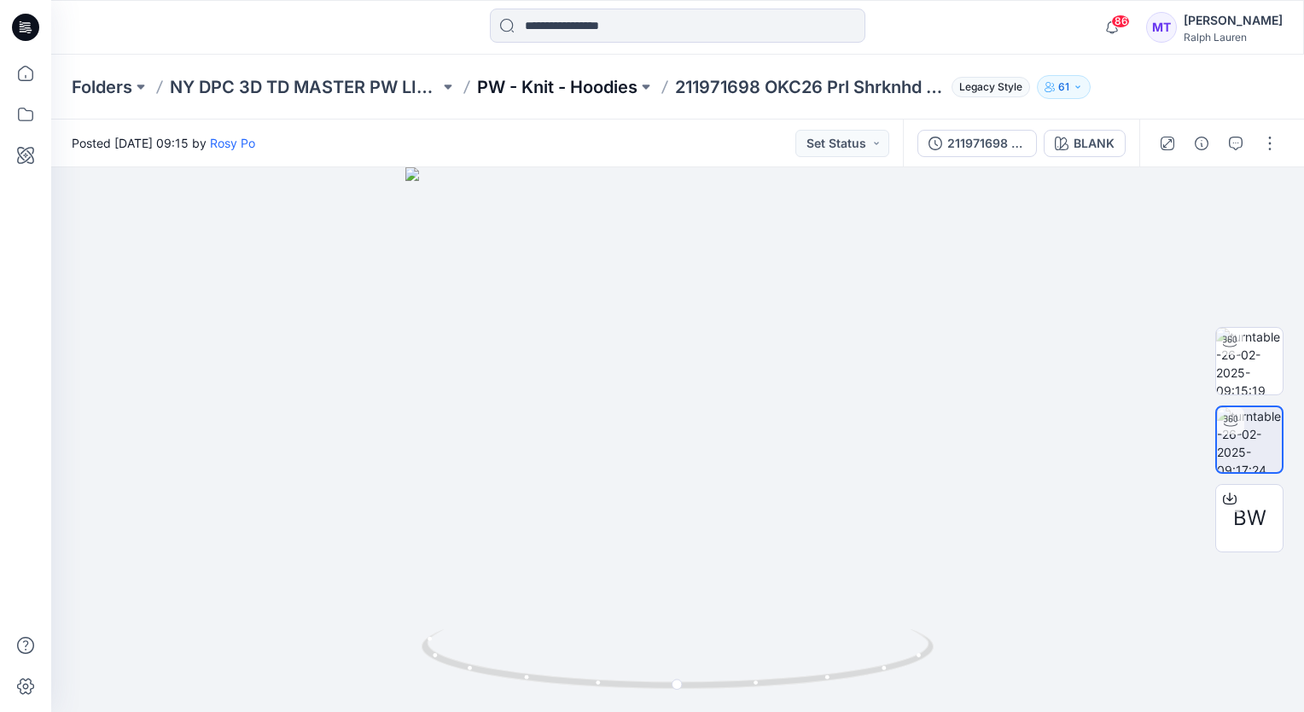
click at [612, 80] on p "PW - Knit - Hoodies" at bounding box center [557, 87] width 160 height 24
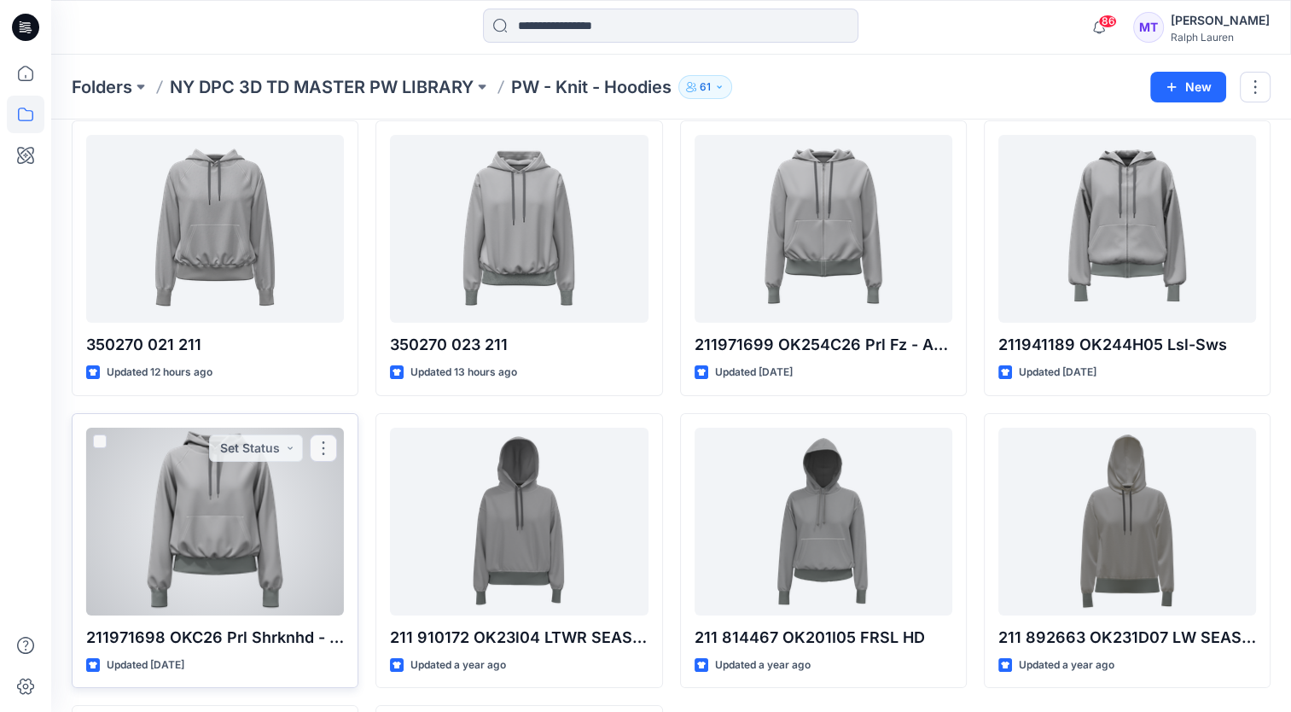
scroll to position [85, 0]
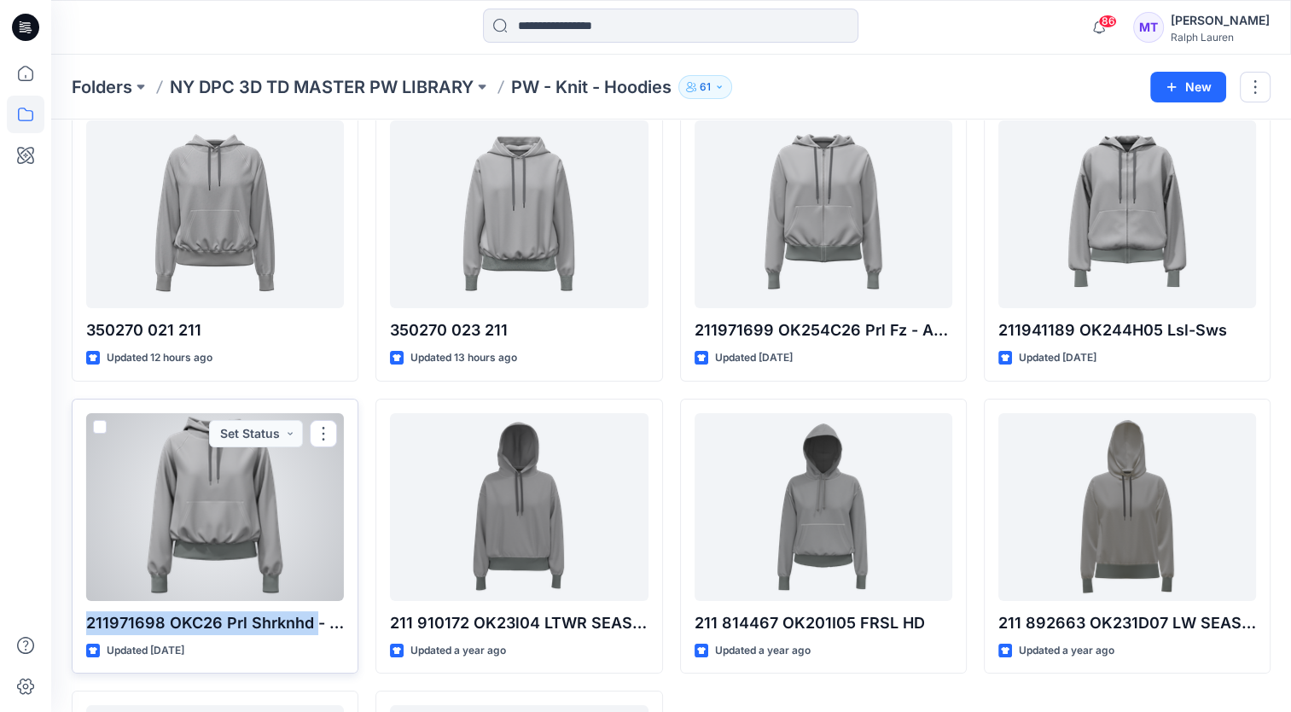
drag, startPoint x: 82, startPoint y: 620, endPoint x: 314, endPoint y: 626, distance: 232.2
click at [314, 626] on div "211971698 OKC26 Prl Shrknhd - OK254C26 OK255C26 ARCTIC FLEECE-PRL SHRKNHD-LONG …" at bounding box center [215, 537] width 287 height 276
copy p "211971698 OKC26 Prl Shrknhd"
